Goal: Transaction & Acquisition: Purchase product/service

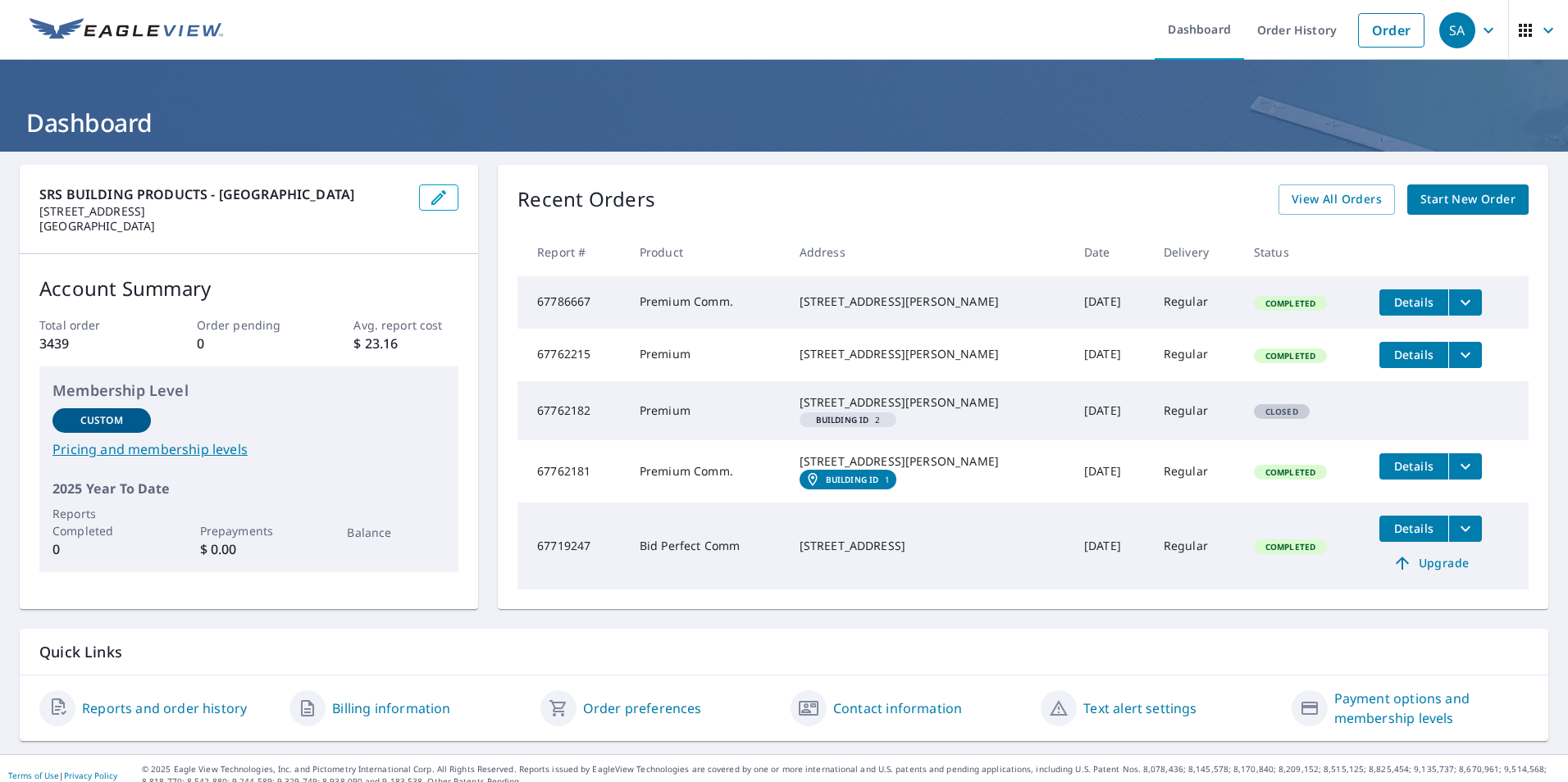
click at [1439, 196] on span "Start New Order" at bounding box center [1468, 199] width 95 height 20
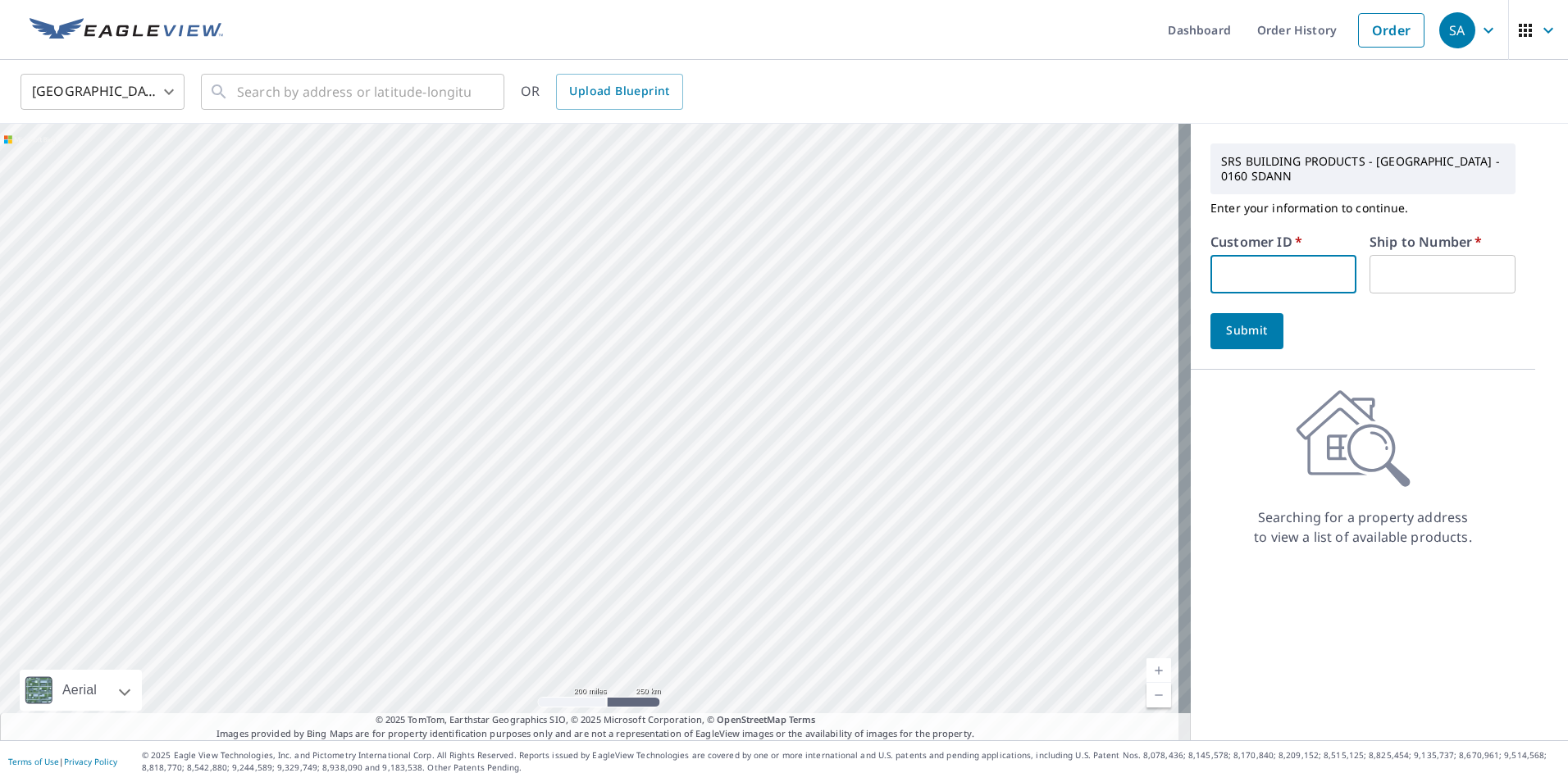
click at [1306, 270] on input "text" at bounding box center [1284, 275] width 146 height 38
click at [1238, 279] on input "bay40160" at bounding box center [1284, 275] width 146 height 38
type input "bay10160"
click at [1443, 282] on input "text" at bounding box center [1442, 275] width 146 height 38
type input "1"
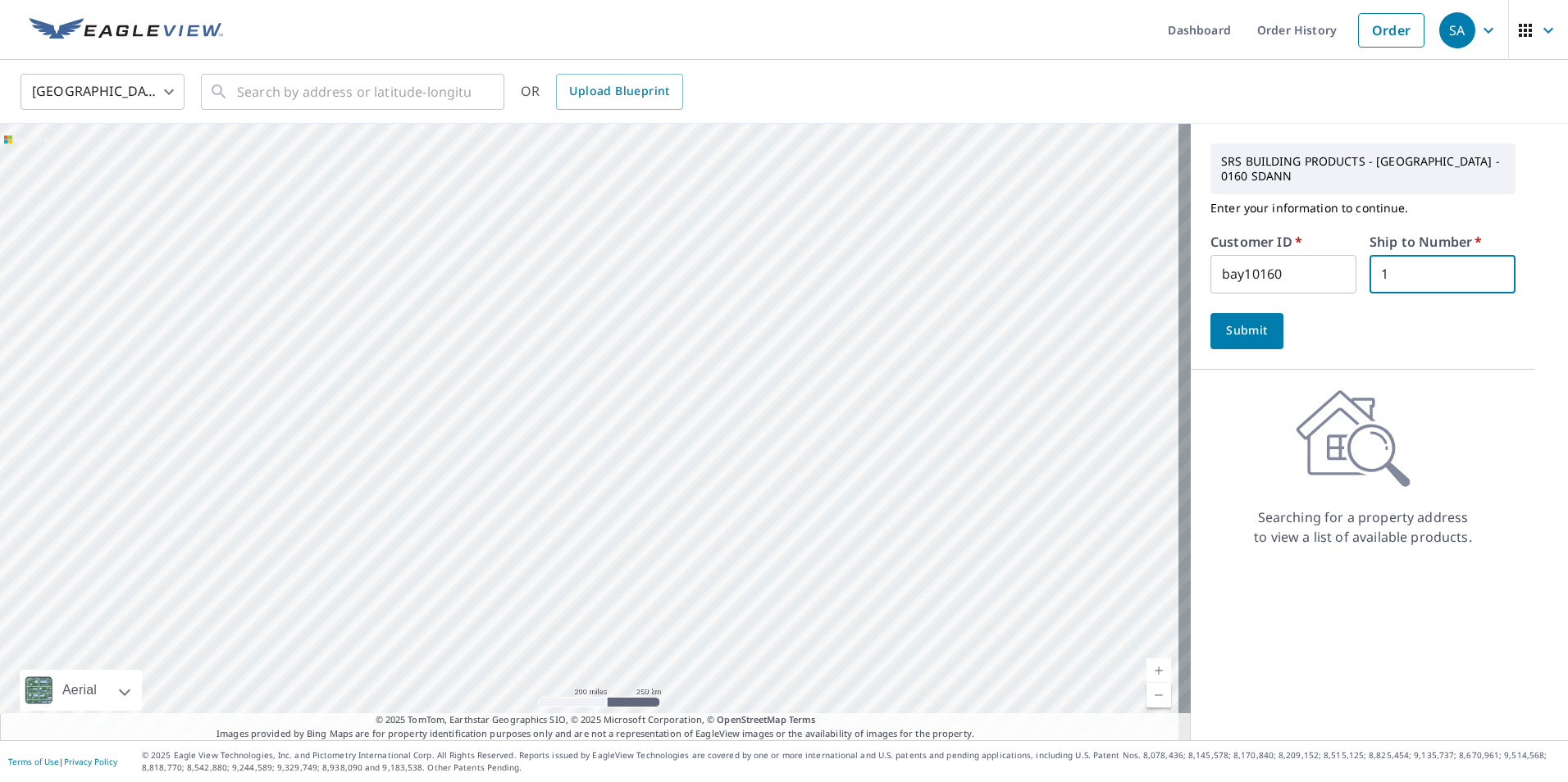
click at [1211, 325] on button "Submit" at bounding box center [1247, 331] width 73 height 36
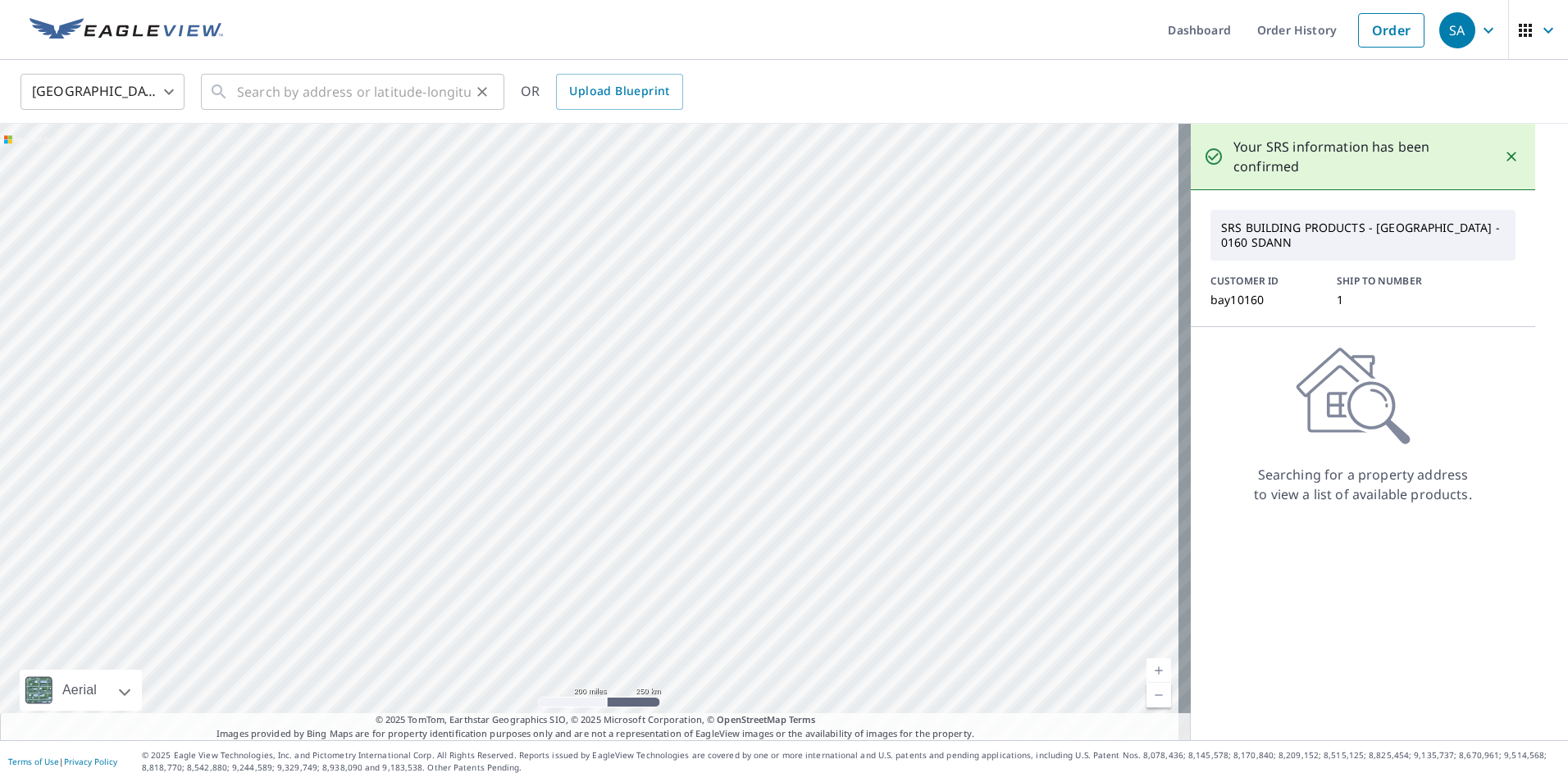
click at [214, 98] on icon at bounding box center [219, 92] width 19 height 19
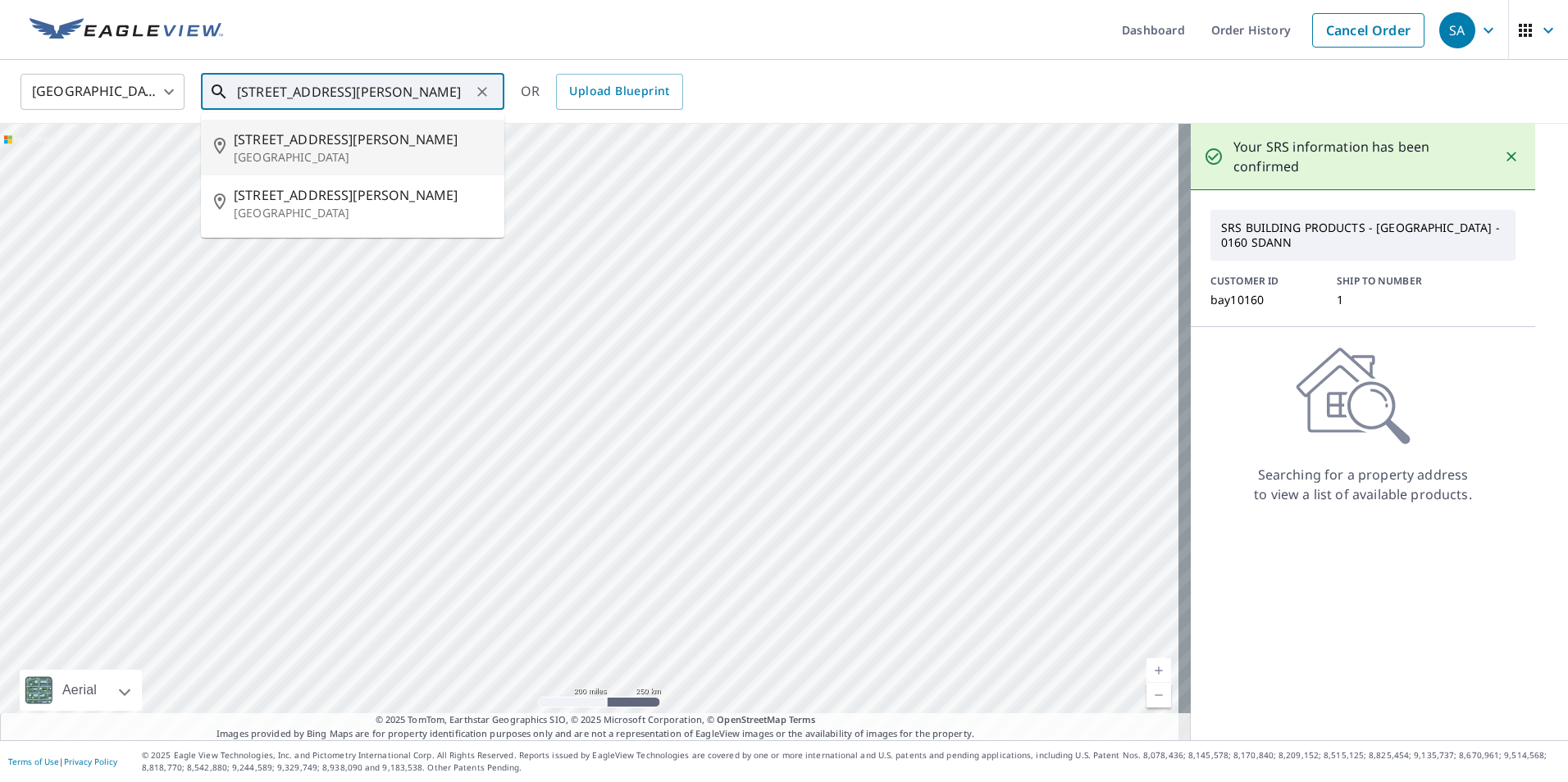
click at [252, 143] on span "[STREET_ADDRESS][PERSON_NAME]" at bounding box center [362, 139] width 257 height 19
type input "[STREET_ADDRESS][PERSON_NAME]"
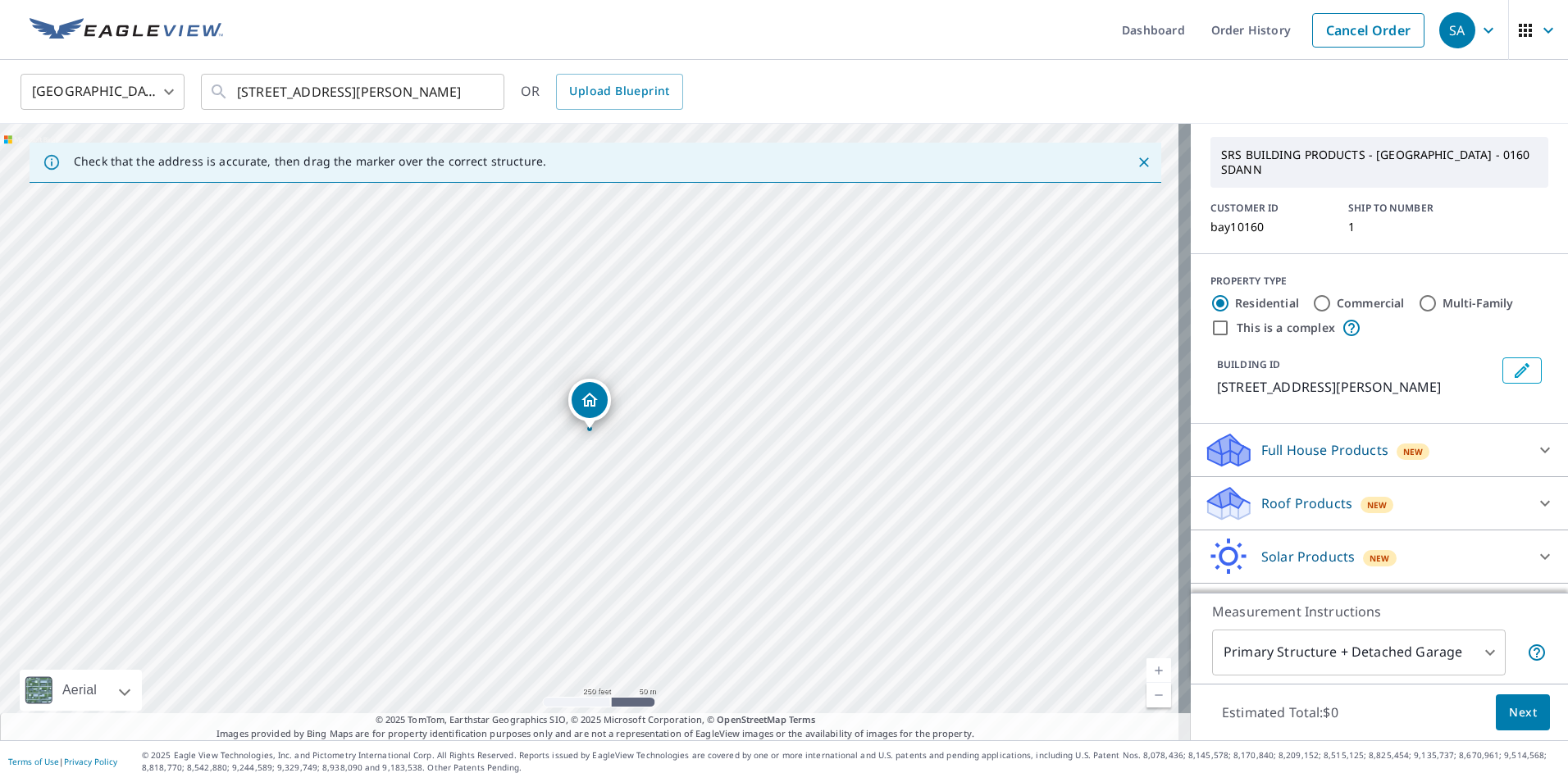
scroll to position [82, 0]
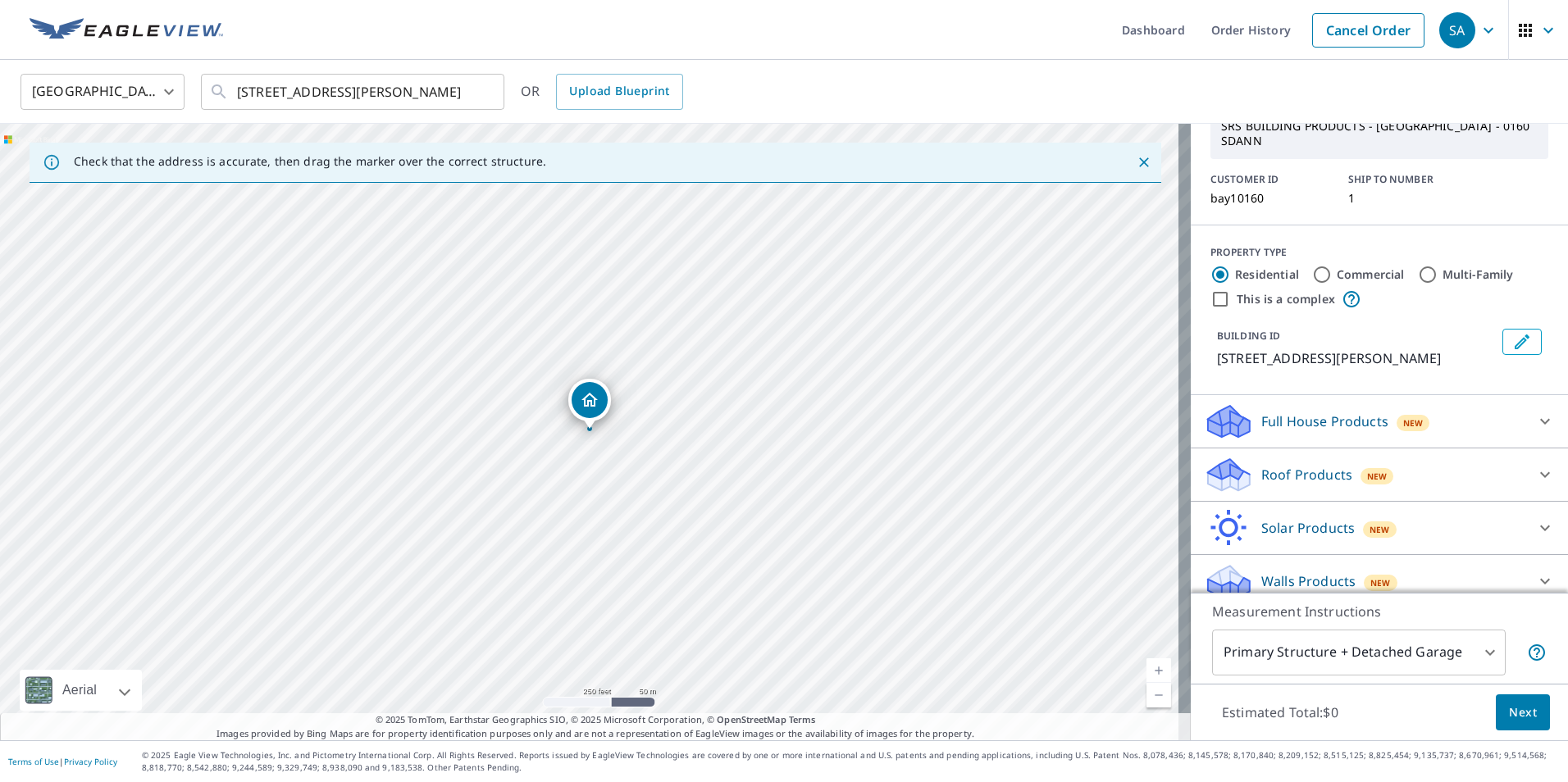
click at [1312, 471] on div "Roof Products New" at bounding box center [1364, 475] width 321 height 38
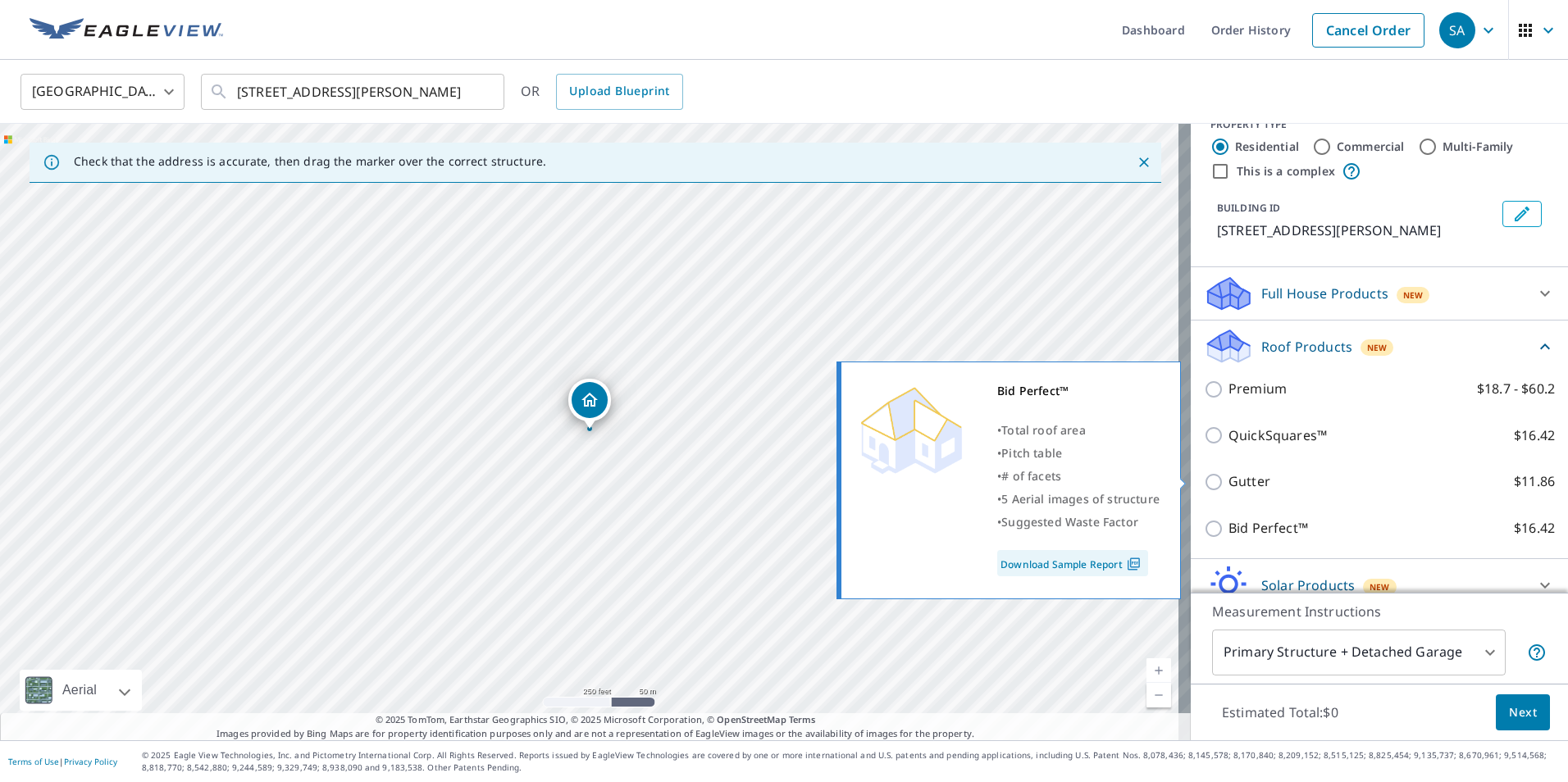
scroll to position [246, 0]
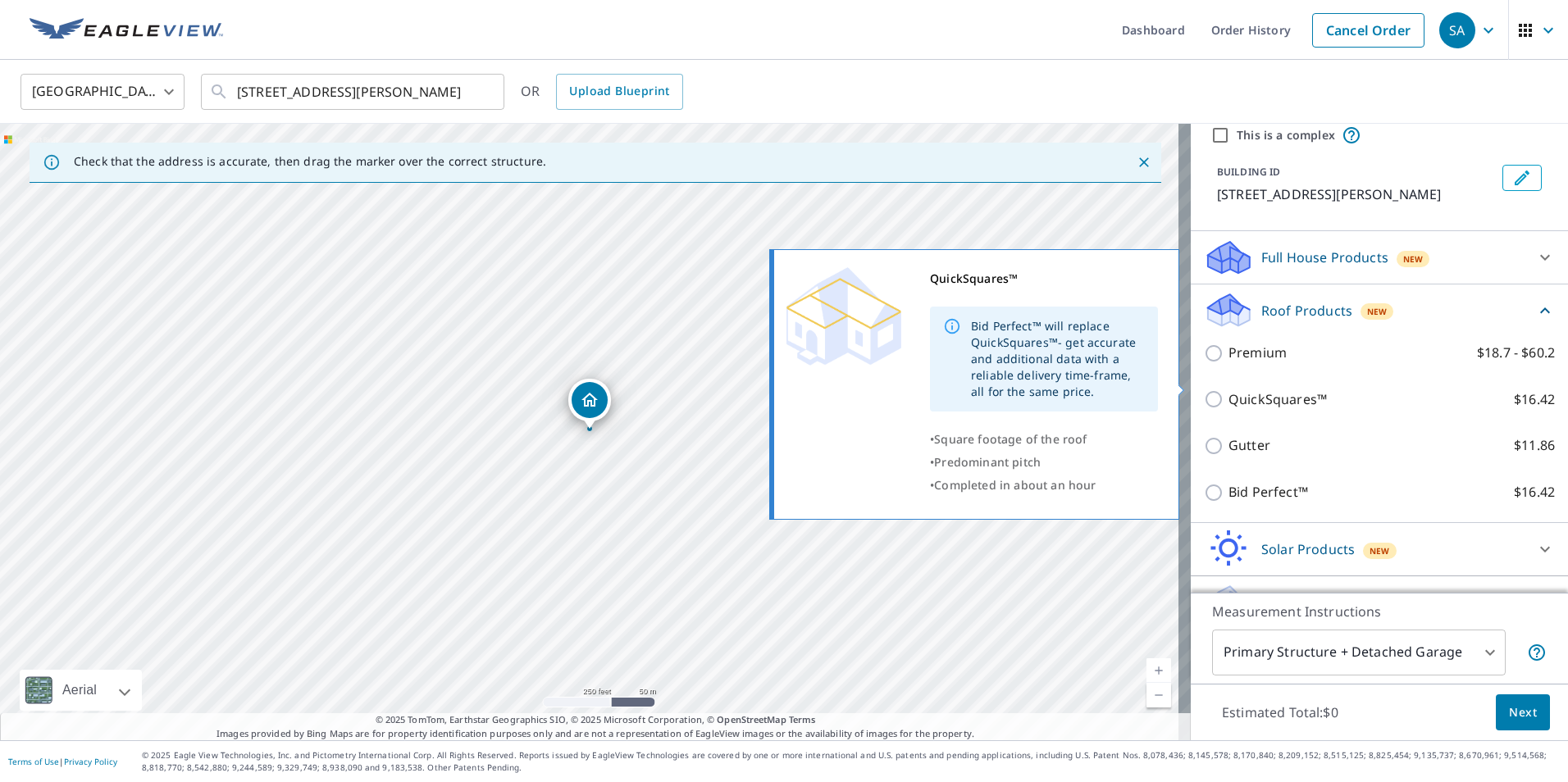
click at [1228, 389] on p "QuickSquares™" at bounding box center [1278, 399] width 98 height 20
click at [1219, 389] on input "QuickSquares™ $16.42" at bounding box center [1216, 399] width 24 height 19
checkbox input "true"
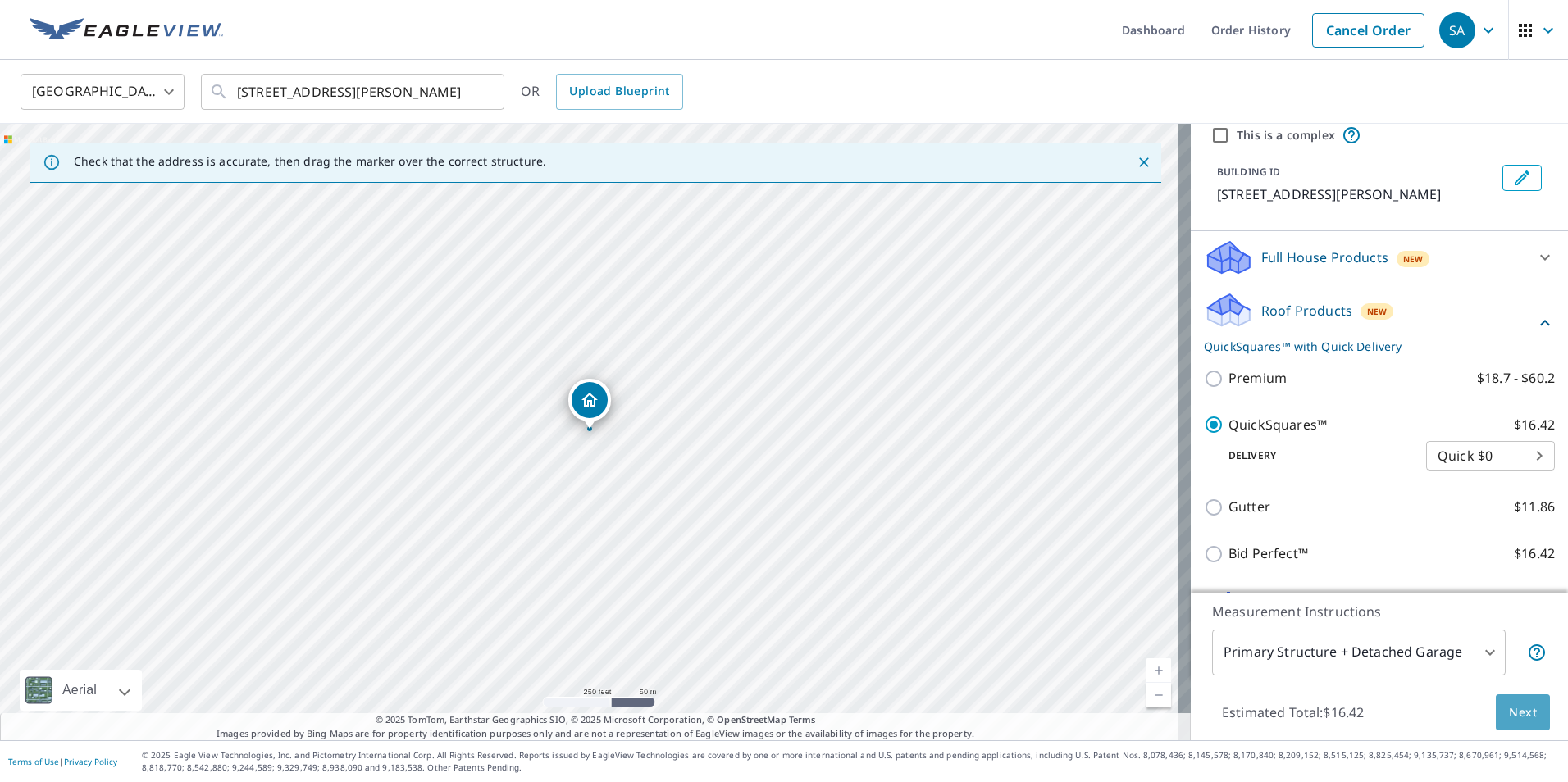
click at [1516, 716] on span "Next" at bounding box center [1523, 712] width 28 height 20
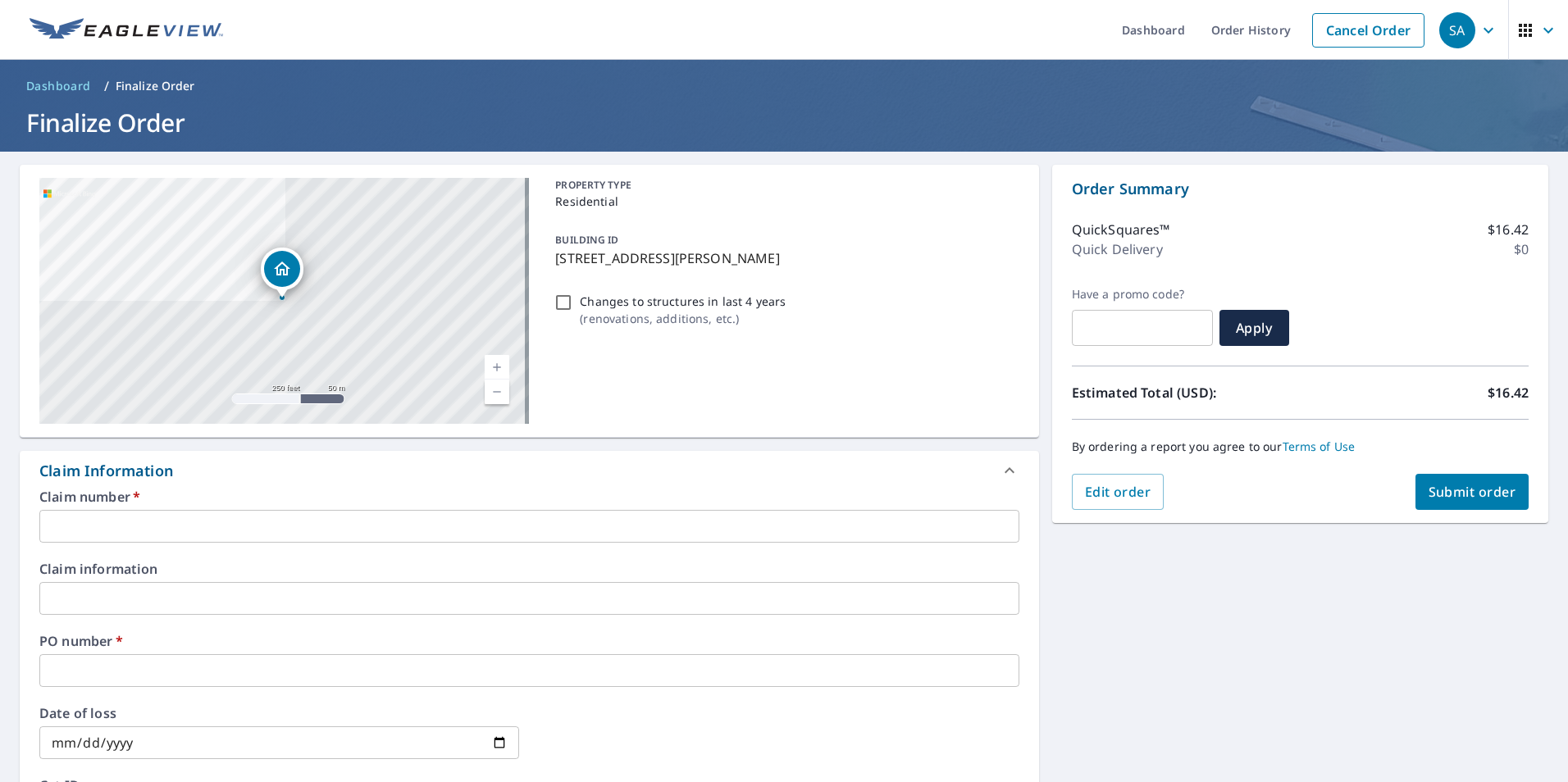
click at [338, 529] on input "text" at bounding box center [529, 526] width 980 height 32
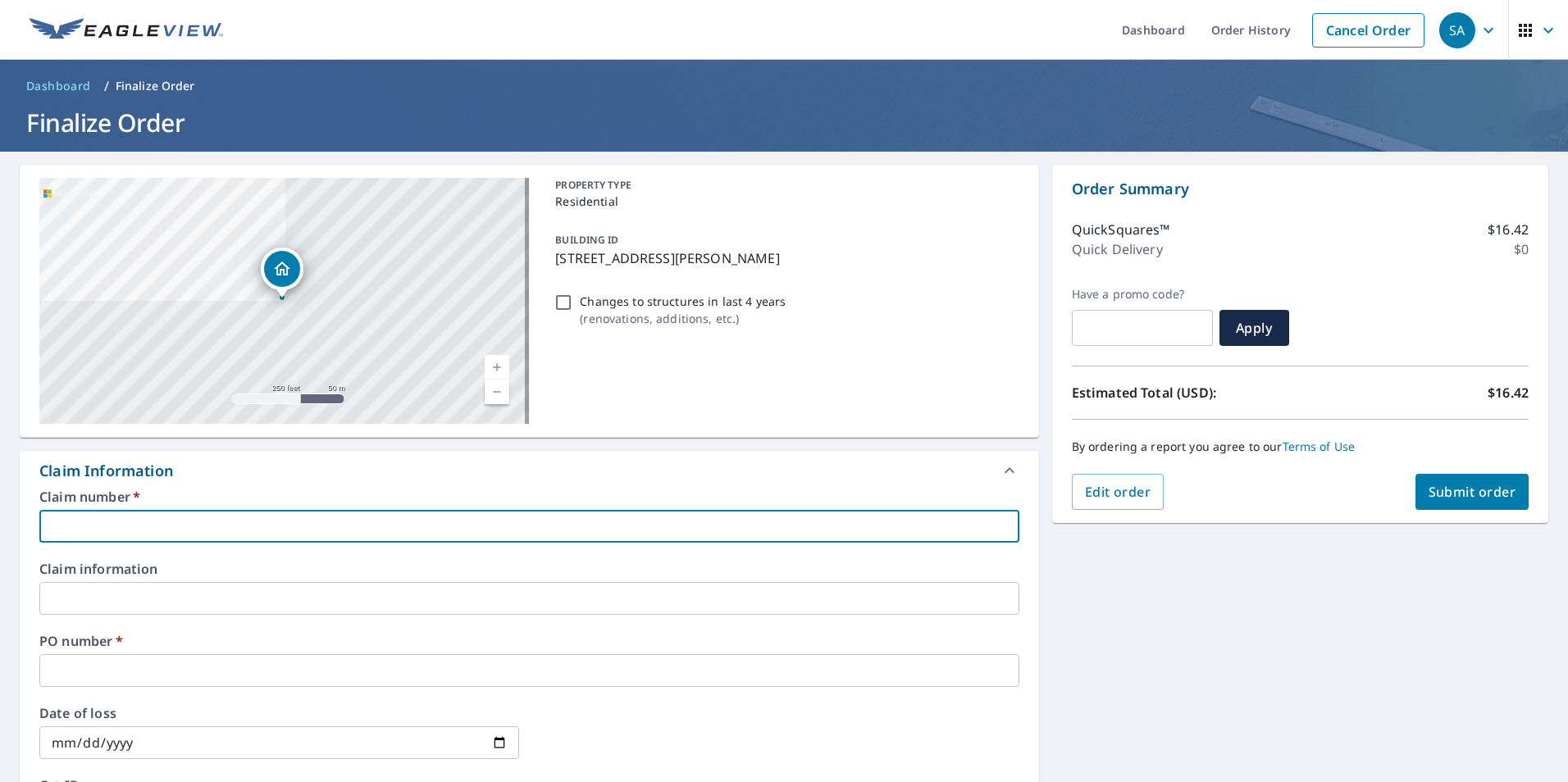
type input "b"
checkbox input "true"
type input "ba"
checkbox input "true"
type input "bay"
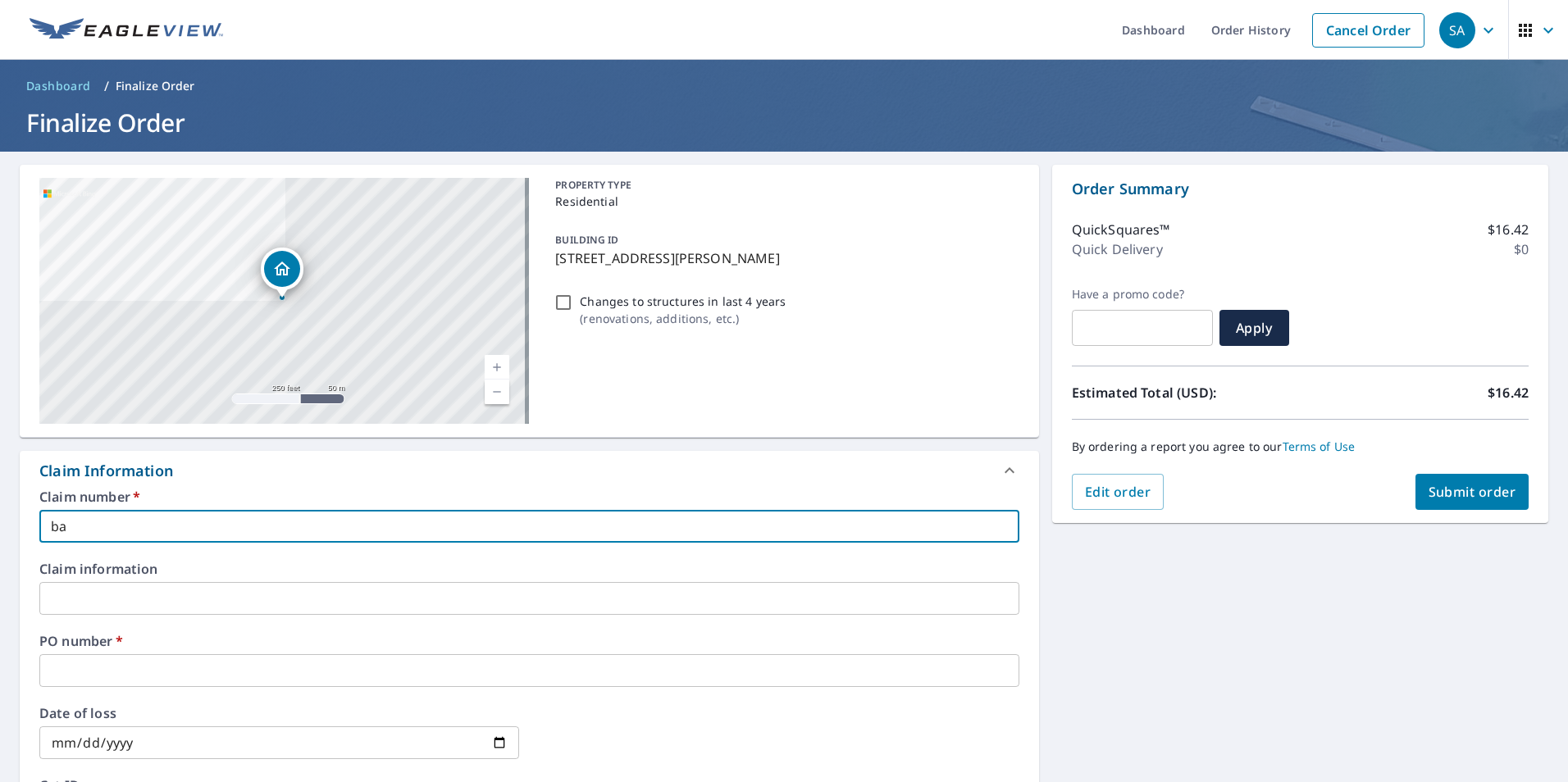
checkbox input "true"
type input "bay"
checkbox input "true"
type input "bay a"
checkbox input "true"
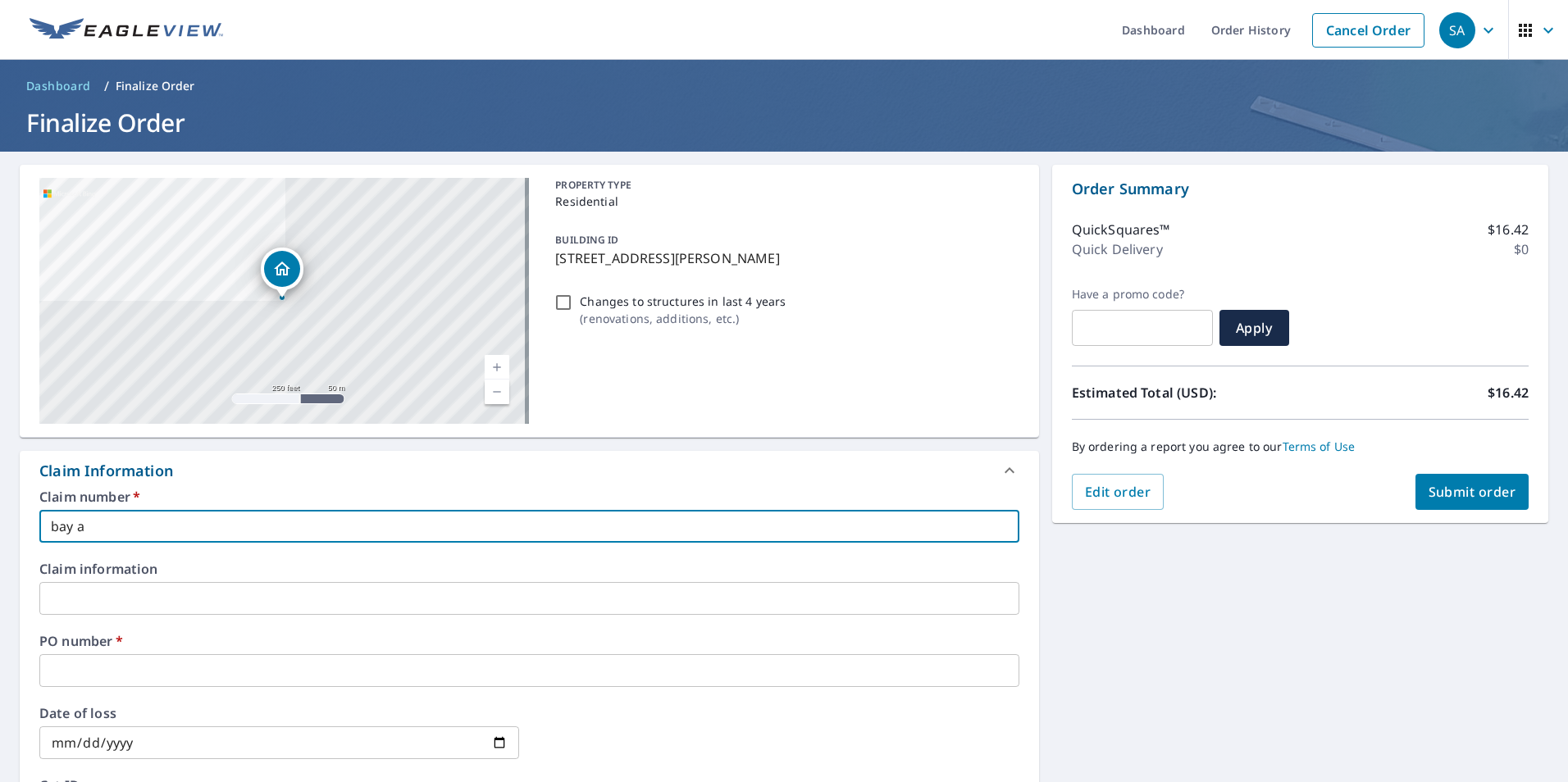
type input "bay ar"
checkbox input "true"
type input "bay are"
checkbox input "true"
type input "BAY AREA ROOFING"
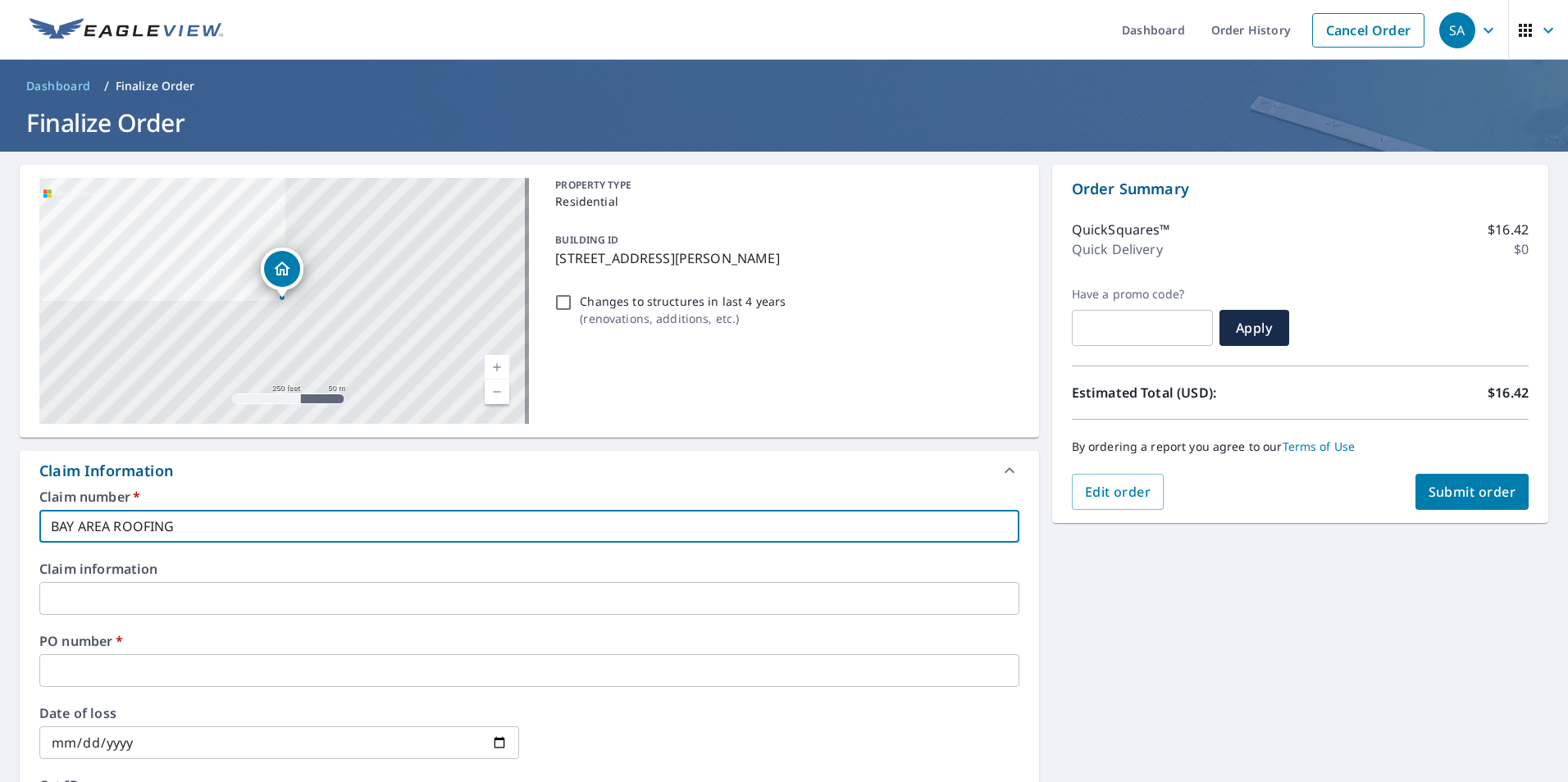
checkbox input "true"
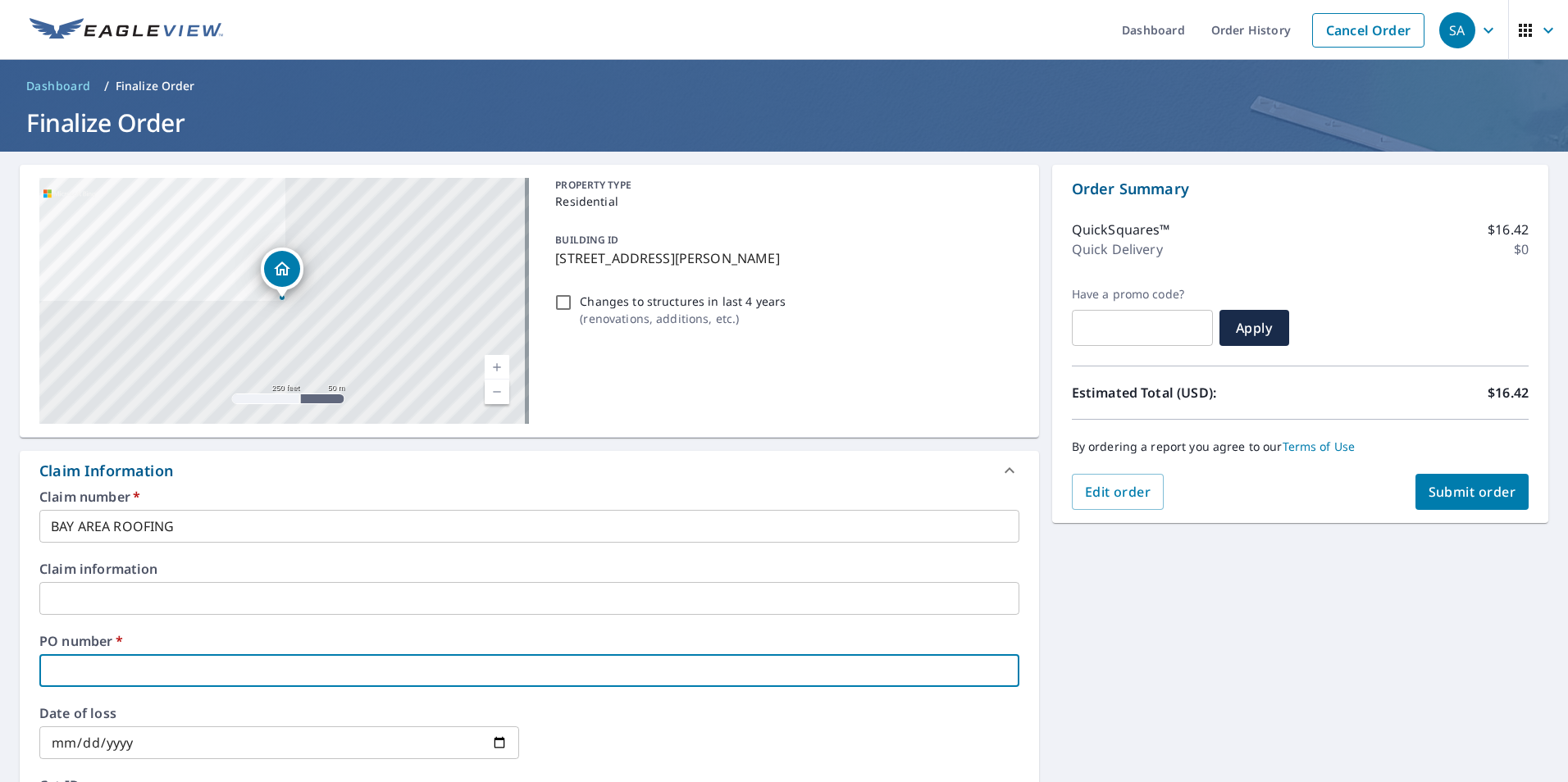
click at [181, 661] on input "text" at bounding box center [529, 670] width 980 height 32
type input "1"
checkbox input "true"
type input "15"
checkbox input "true"
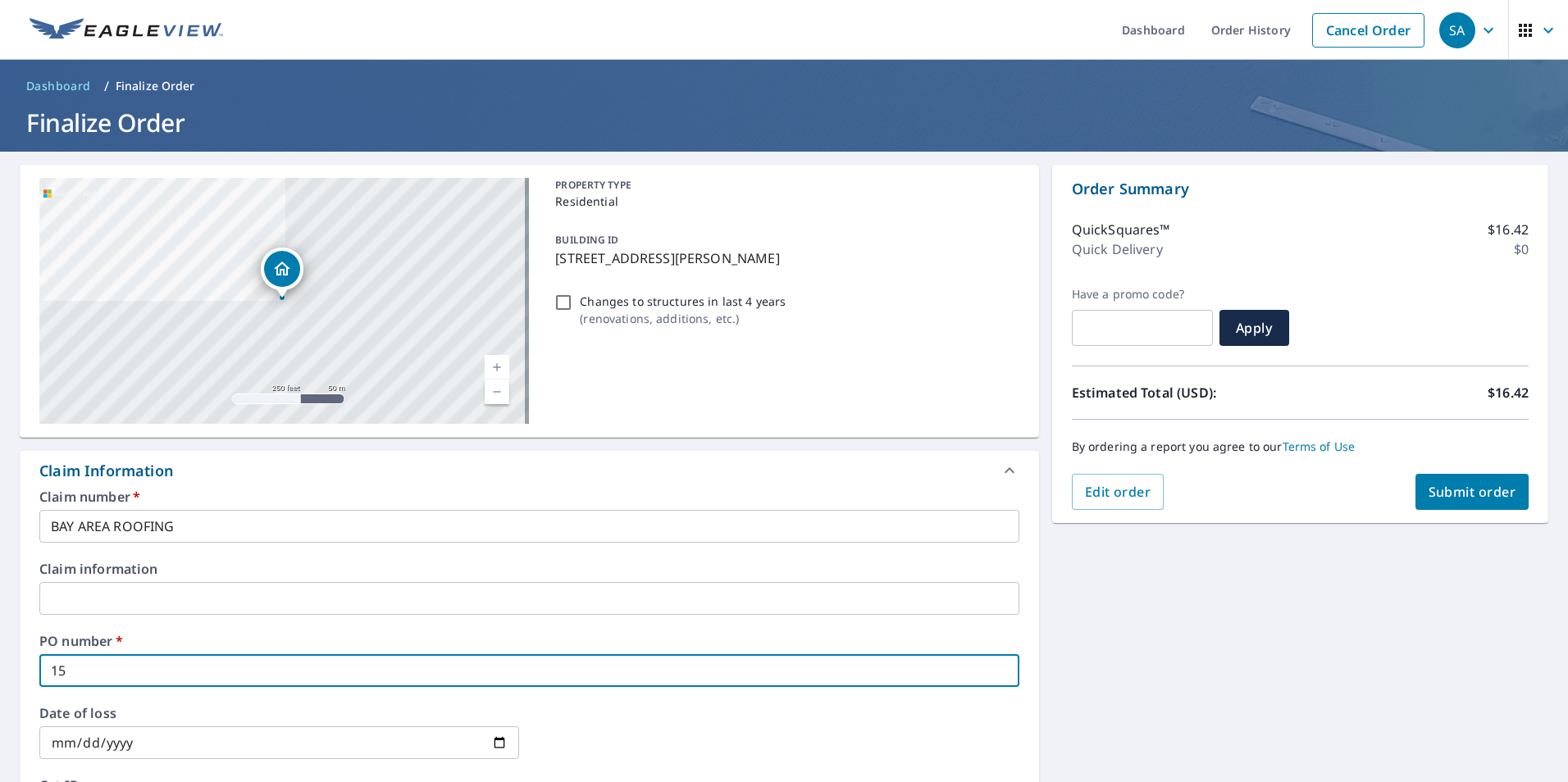
type input "150"
checkbox input "true"
type input "1503"
checkbox input "true"
type input "1503"
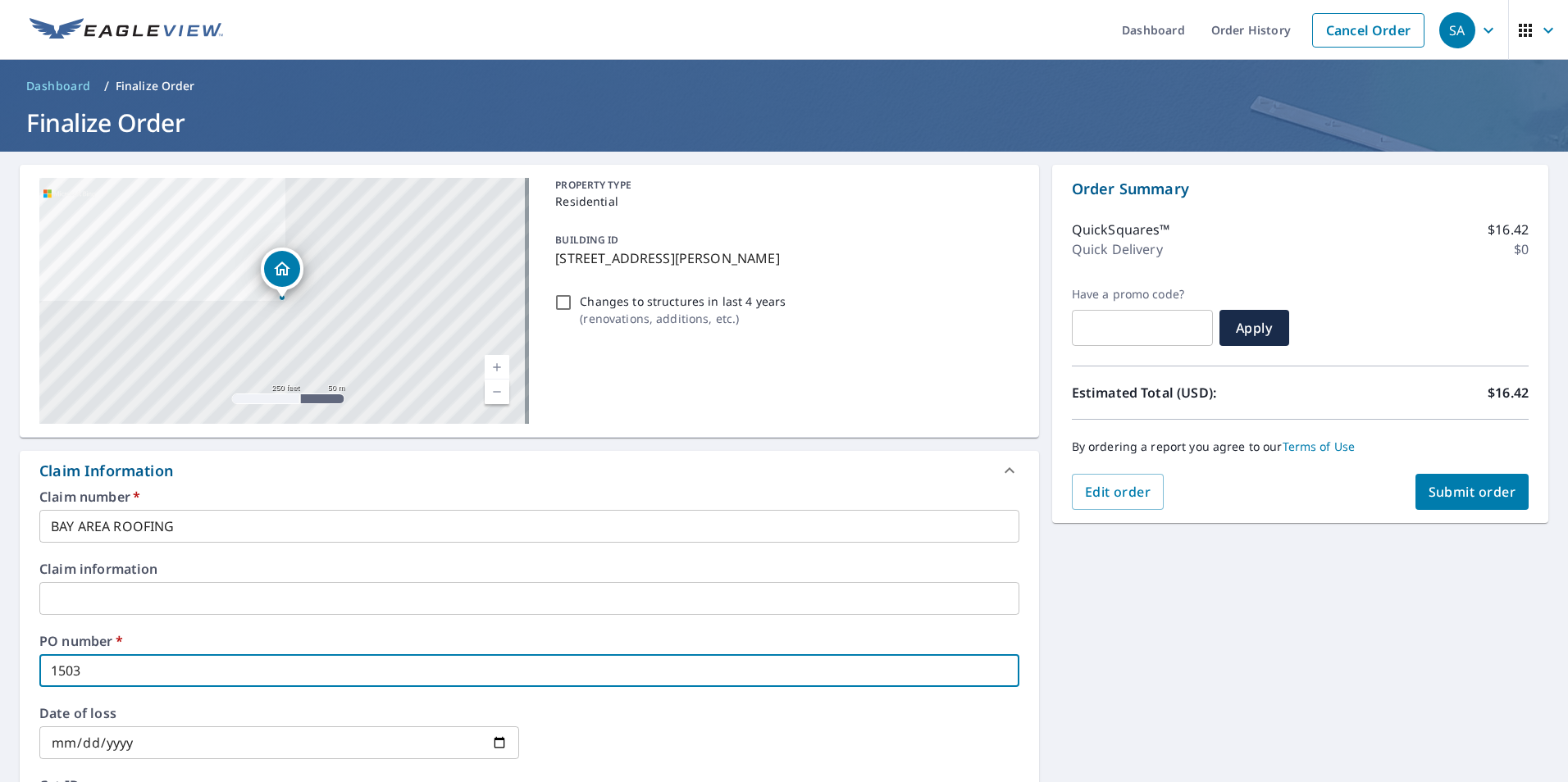
checkbox input "true"
type input "1503 r"
checkbox input "true"
type input "1503 ru"
checkbox input "true"
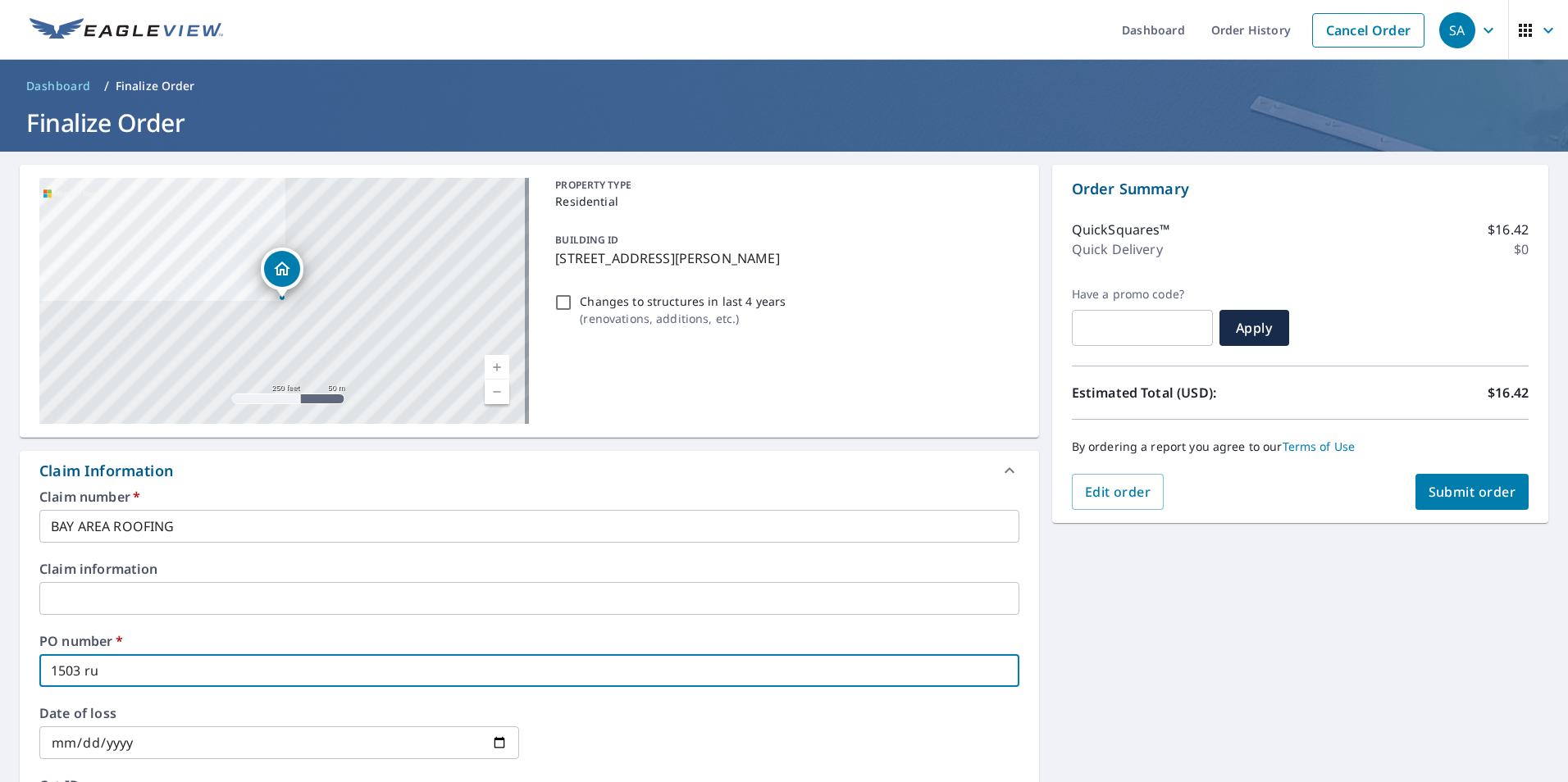
type input "1503 rus"
checkbox input "true"
type input "1503 [PERSON_NAME]"
checkbox input "true"
type input "1503 rus"
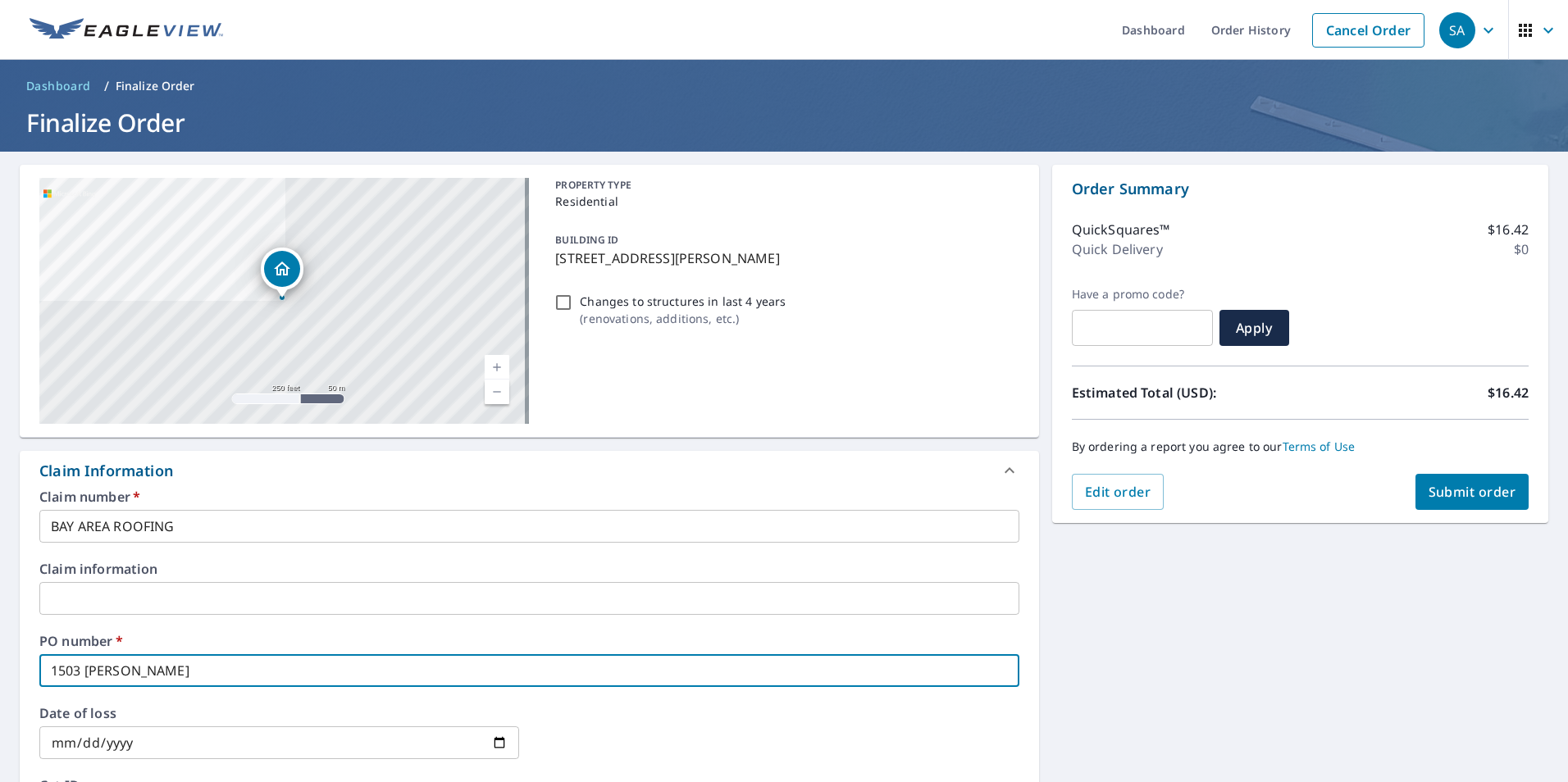
checkbox input "true"
type input "1503 ru"
checkbox input "true"
type input "1503 r"
checkbox input "true"
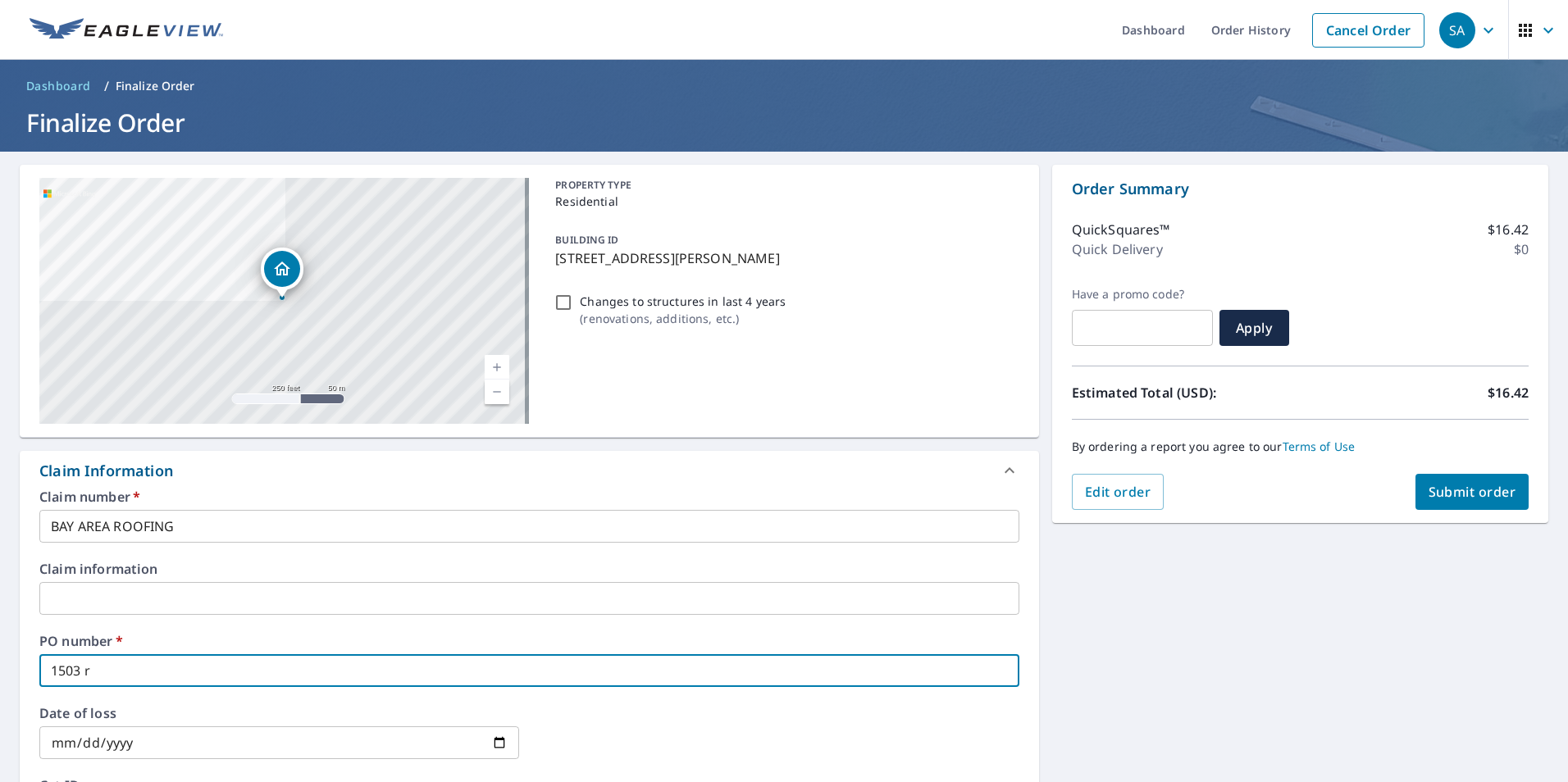
type input "1503"
checkbox input "true"
type input "1503 R"
checkbox input "true"
type input "1503 RU"
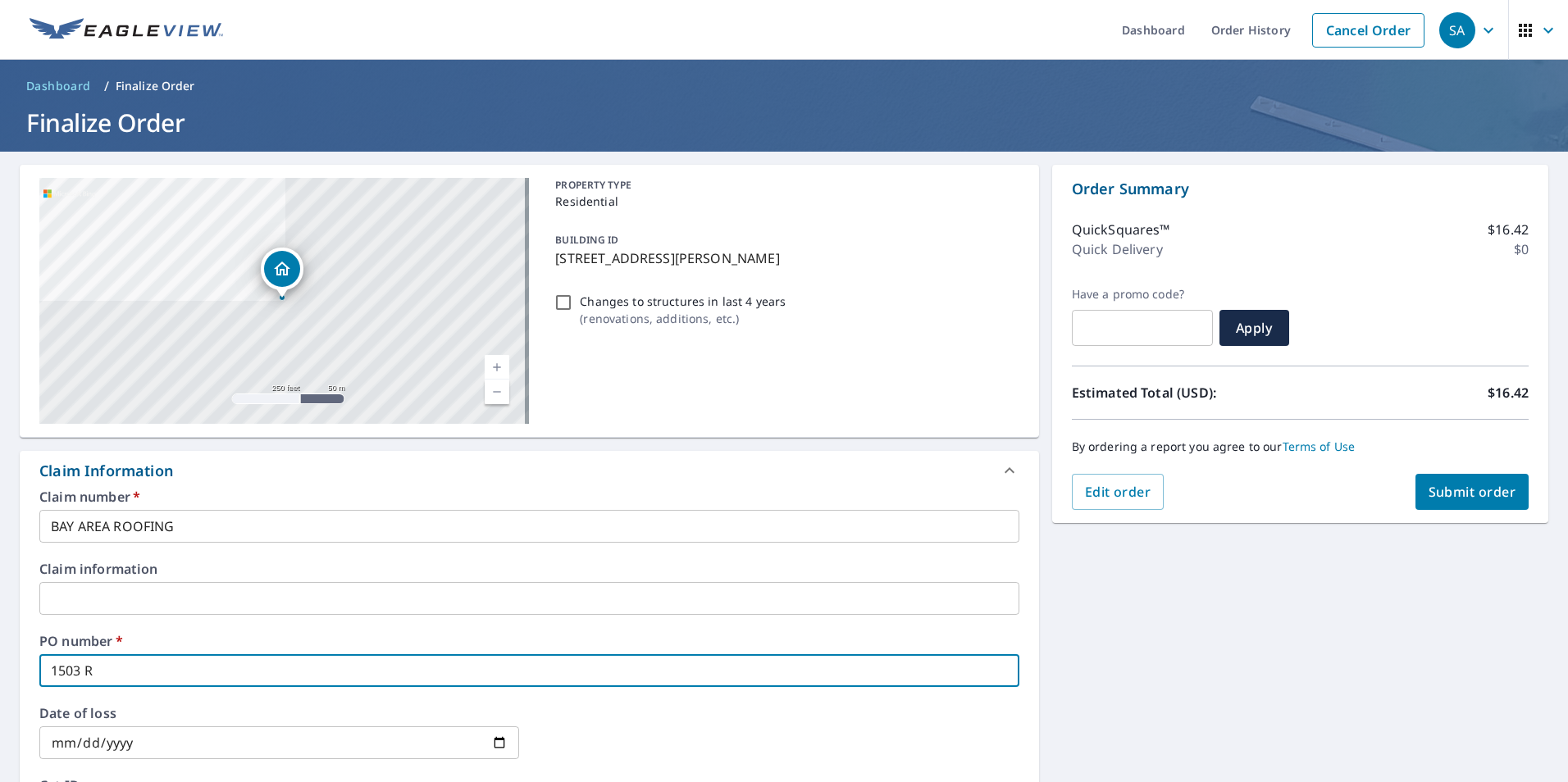
checkbox input "true"
type input "1503 RUS"
checkbox input "true"
type input "1503 [PERSON_NAME]"
checkbox input "true"
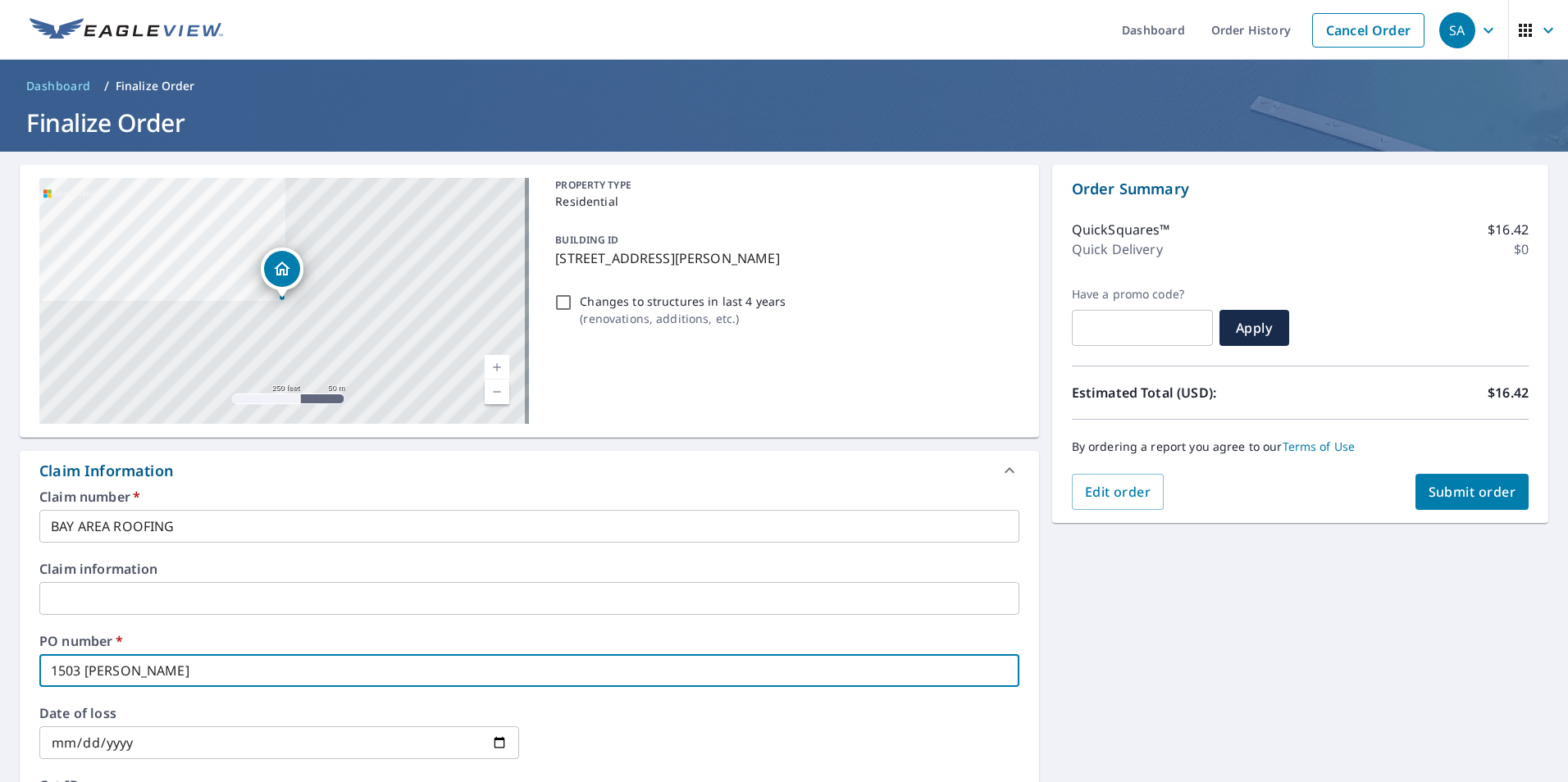
type input "1503 RUSSW"
checkbox input "true"
type input "1503 [PERSON_NAME]"
checkbox input "true"
type input "1503 RUSSE"
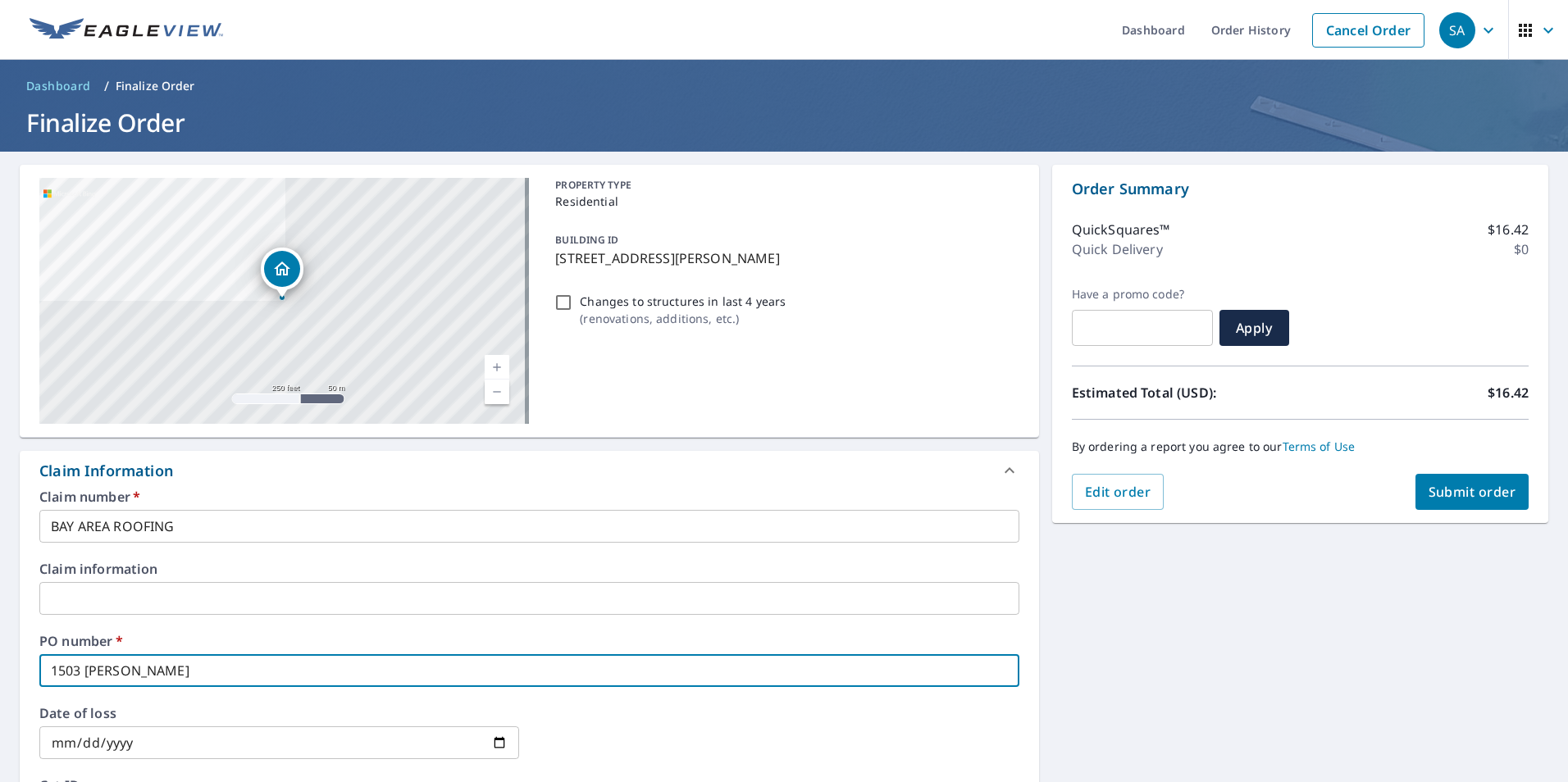
checkbox input "true"
type input "1503 [PERSON_NAME]"
checkbox input "true"
type input "1503 [PERSON_NAME]"
checkbox input "true"
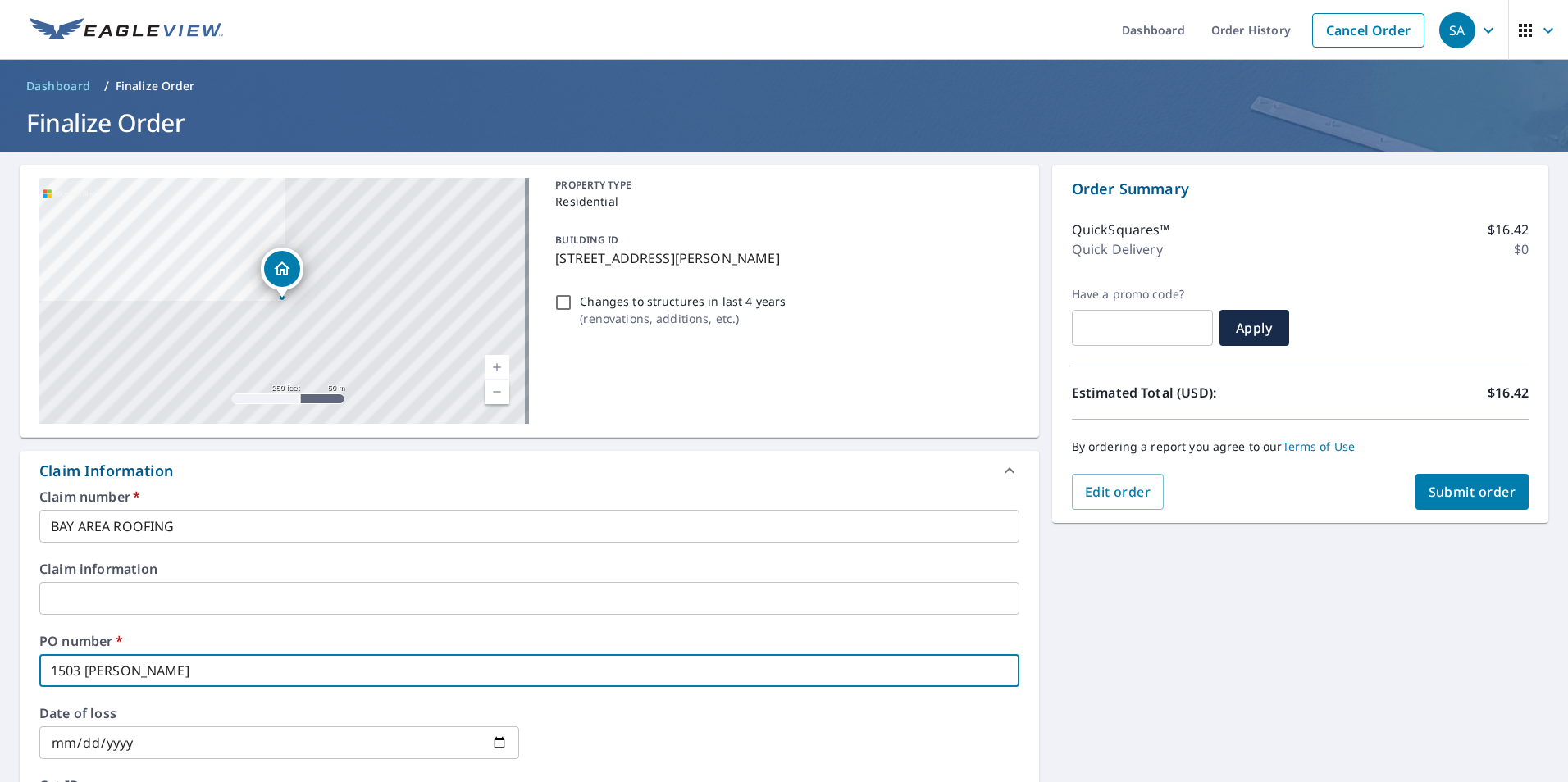
type input "1503 [PERSON_NAME]"
checkbox input "true"
type input "1503 [PERSON_NAME]"
checkbox input "true"
type input "[STREET_ADDRESS][PERSON_NAME]"
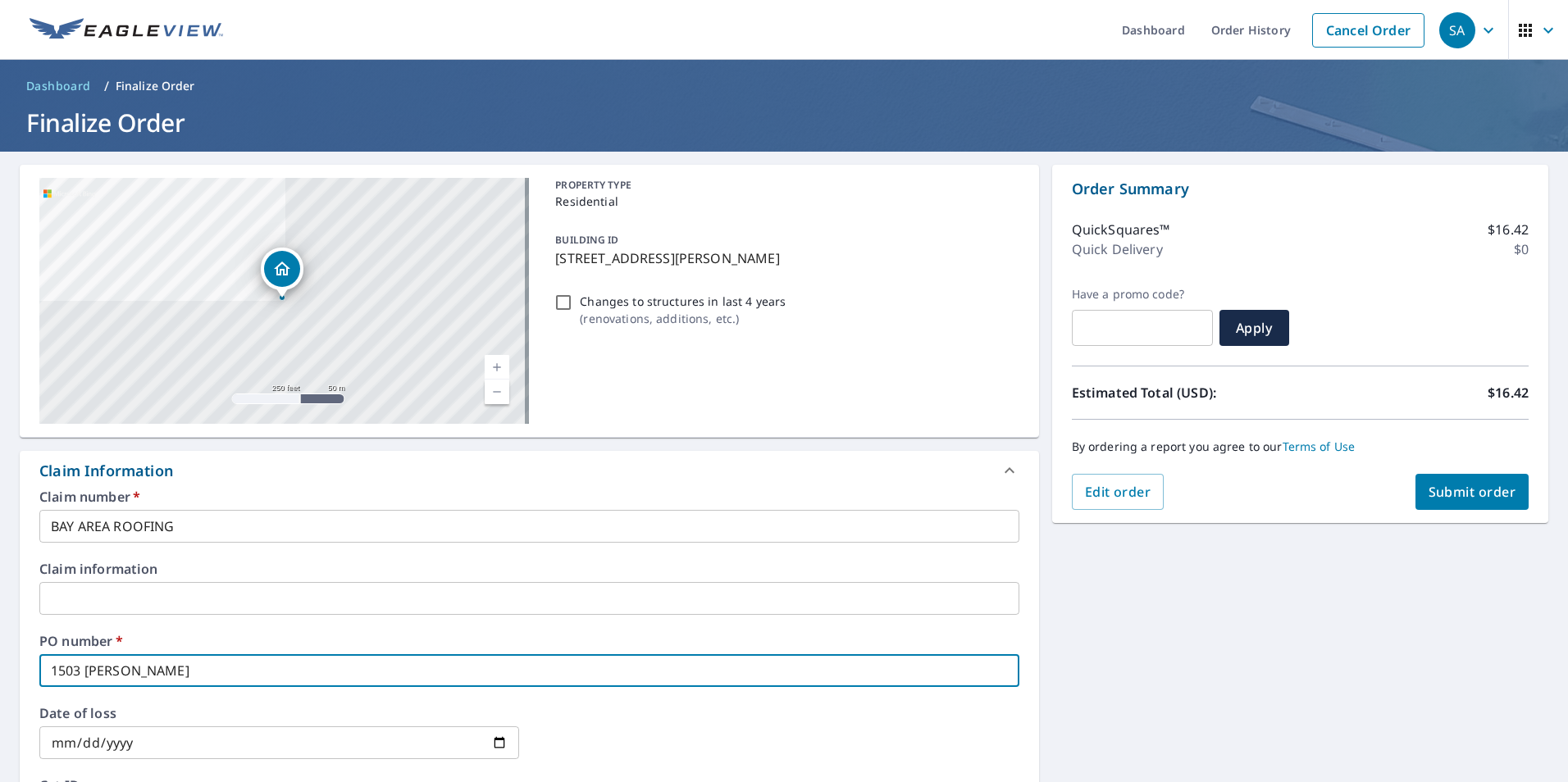
checkbox input "true"
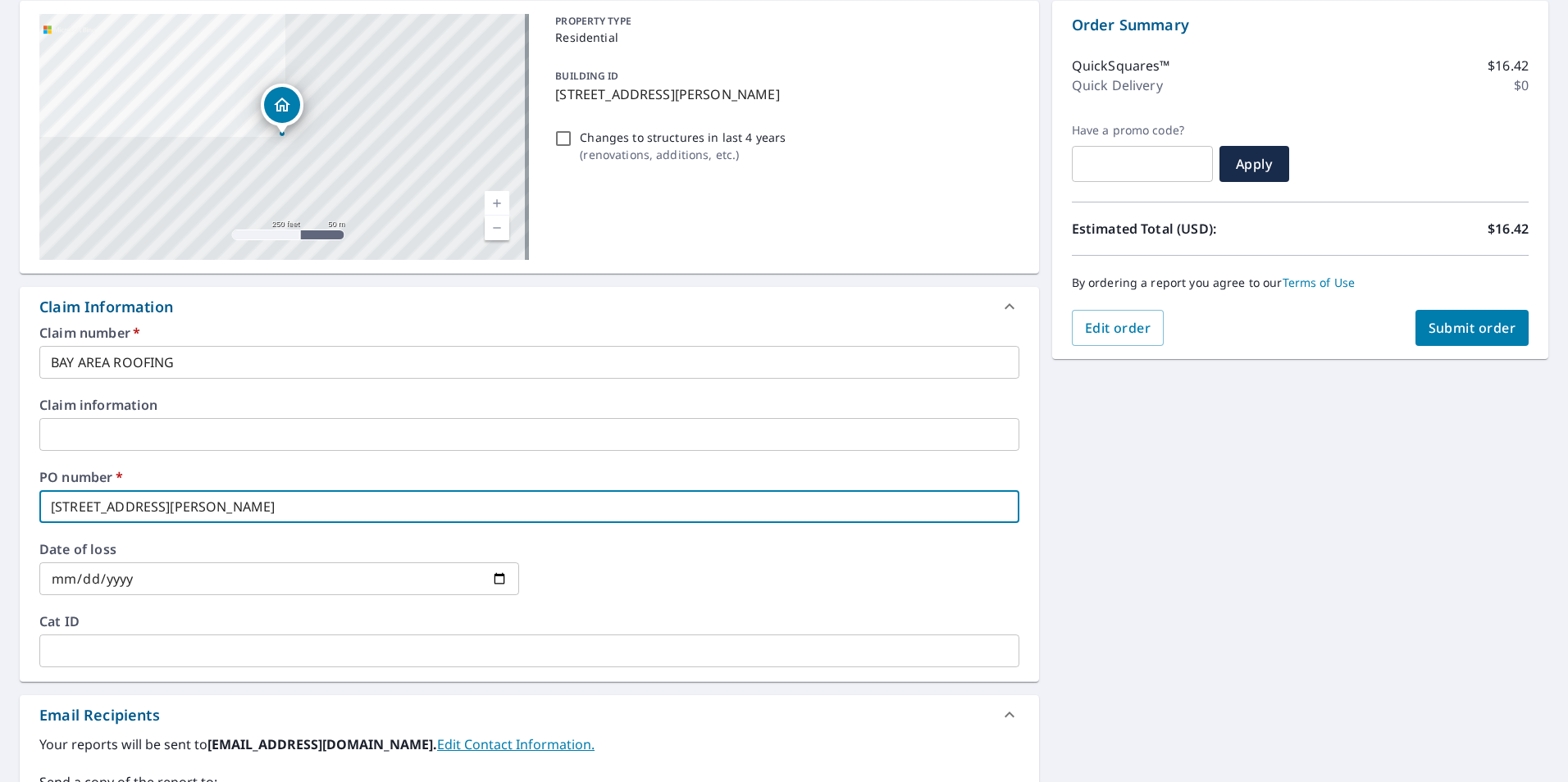
scroll to position [82, 0]
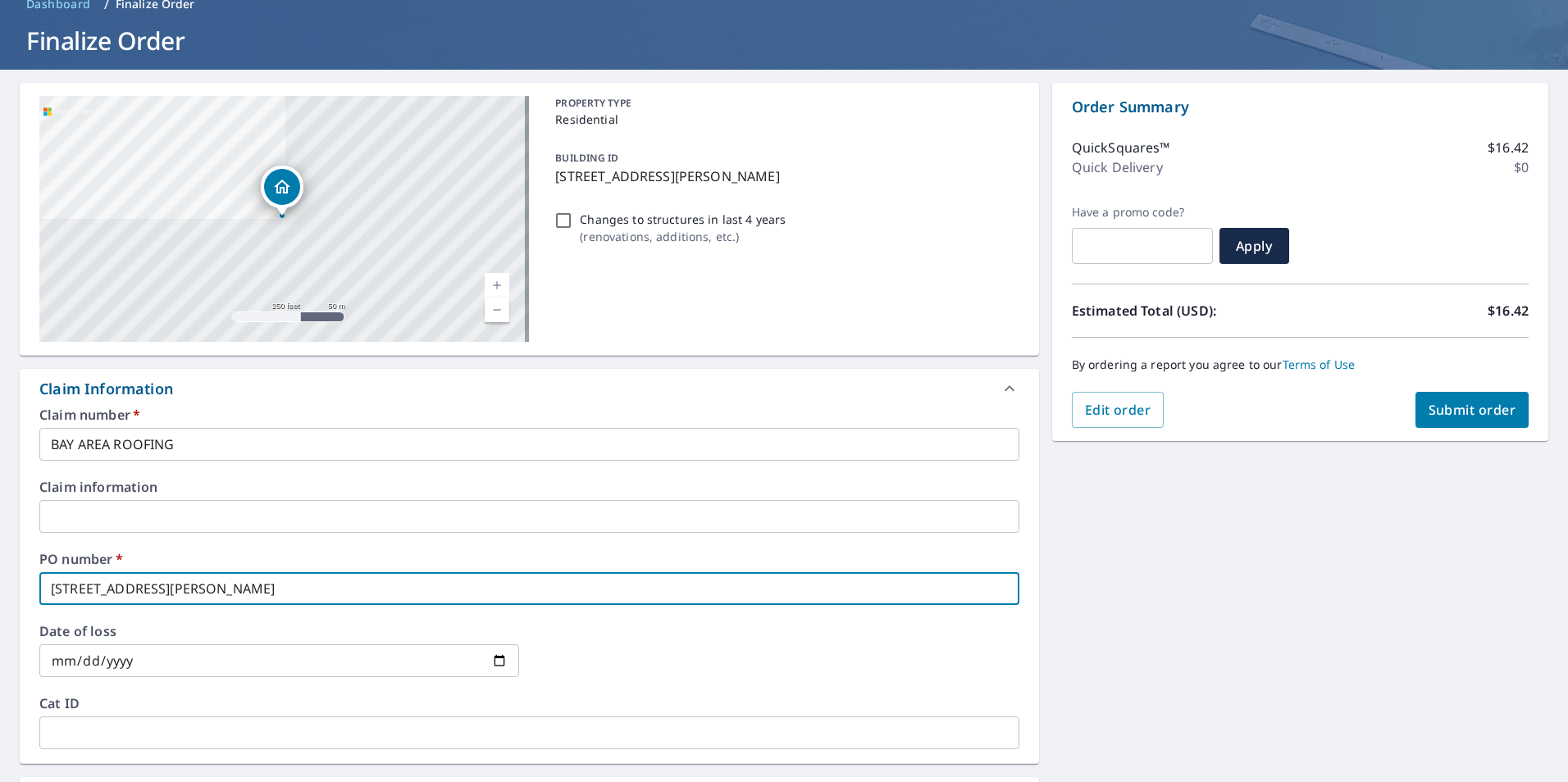
type input "[STREET_ADDRESS][PERSON_NAME]"
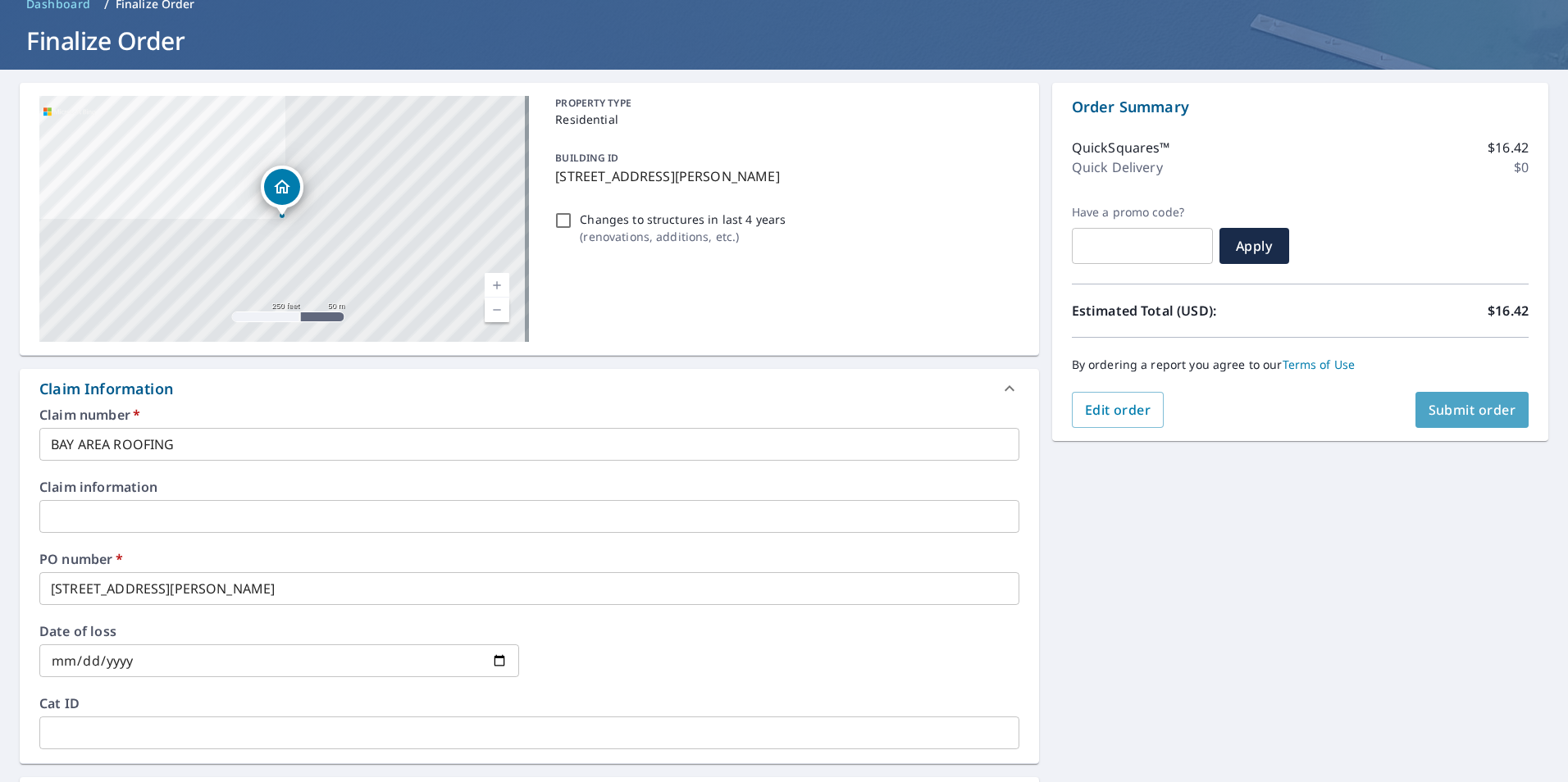
click at [1445, 411] on span "Submit order" at bounding box center [1473, 409] width 88 height 18
checkbox input "true"
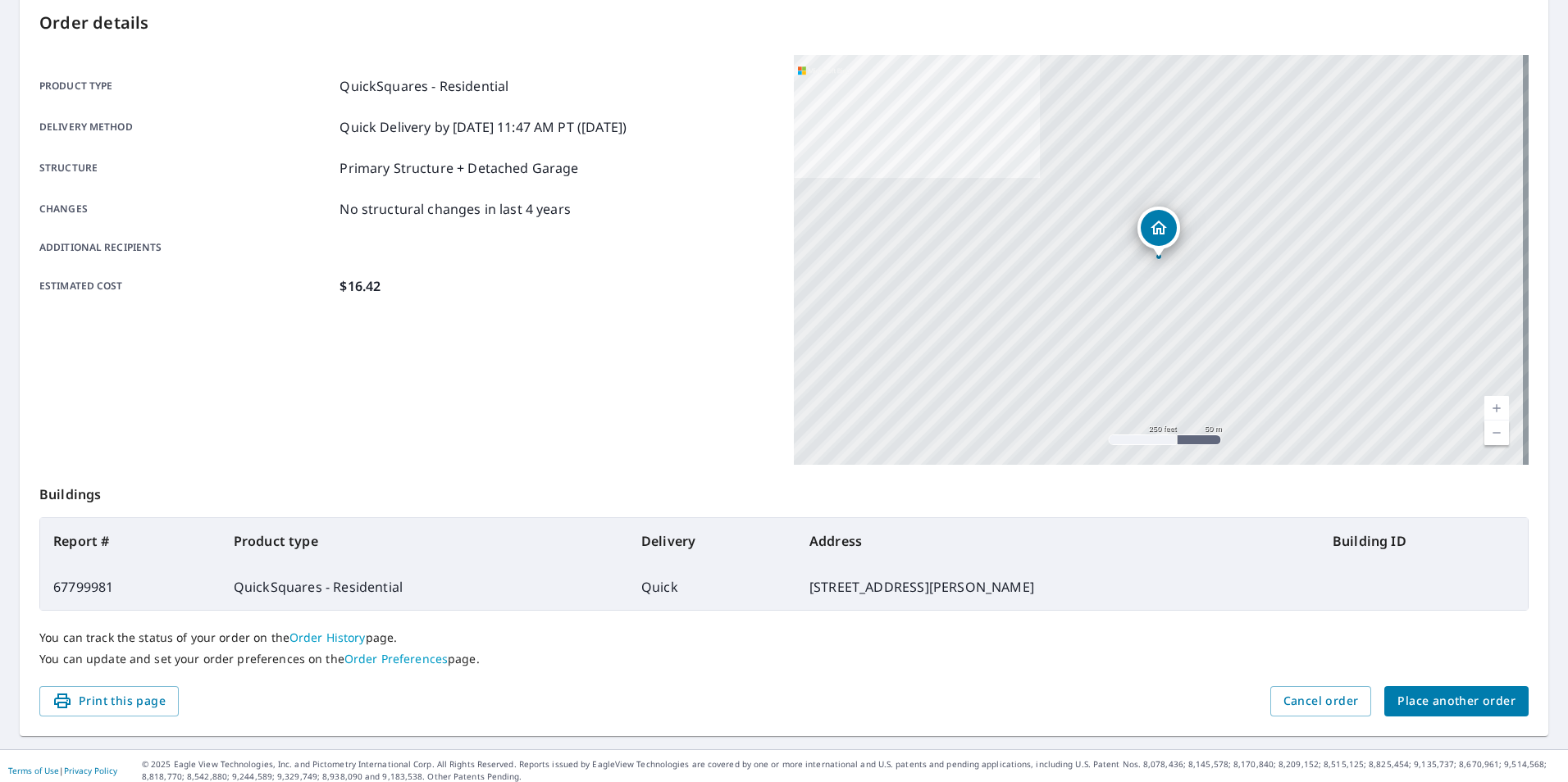
scroll to position [183, 0]
